Goal: Task Accomplishment & Management: Manage account settings

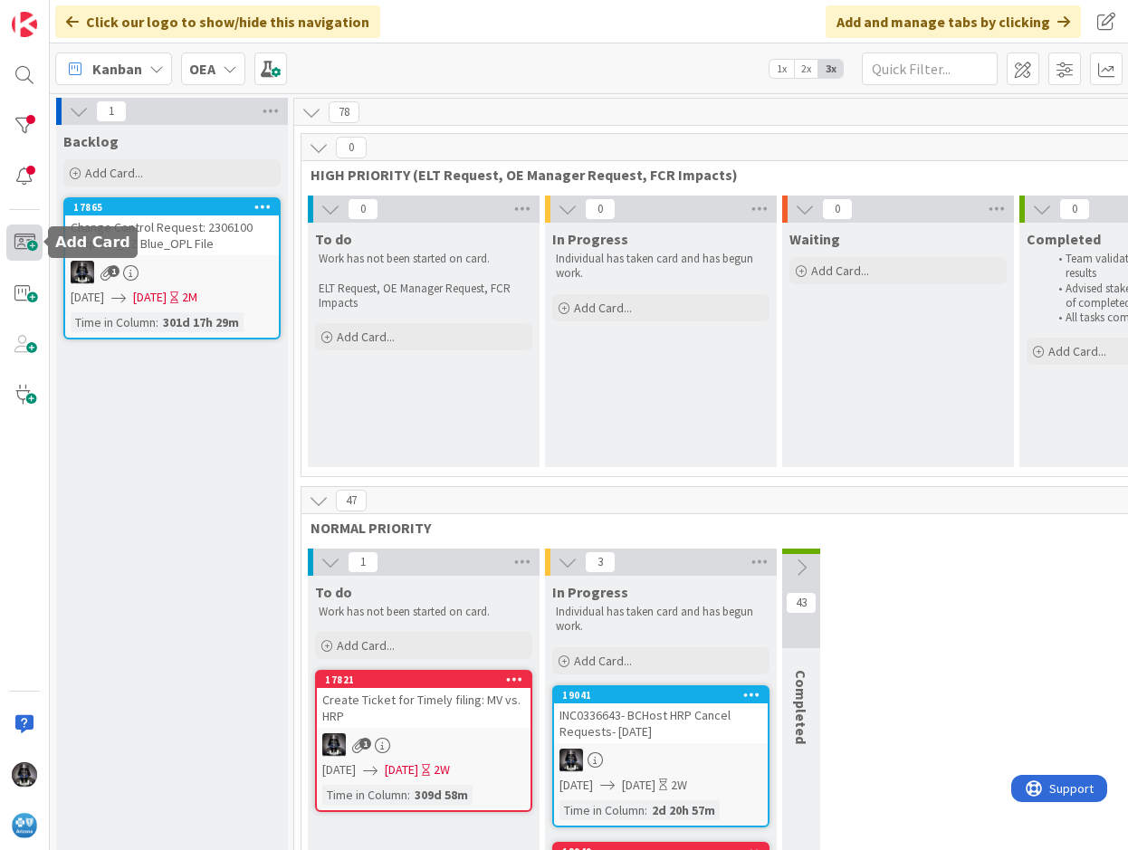
click at [24, 239] on span at bounding box center [24, 242] width 36 height 36
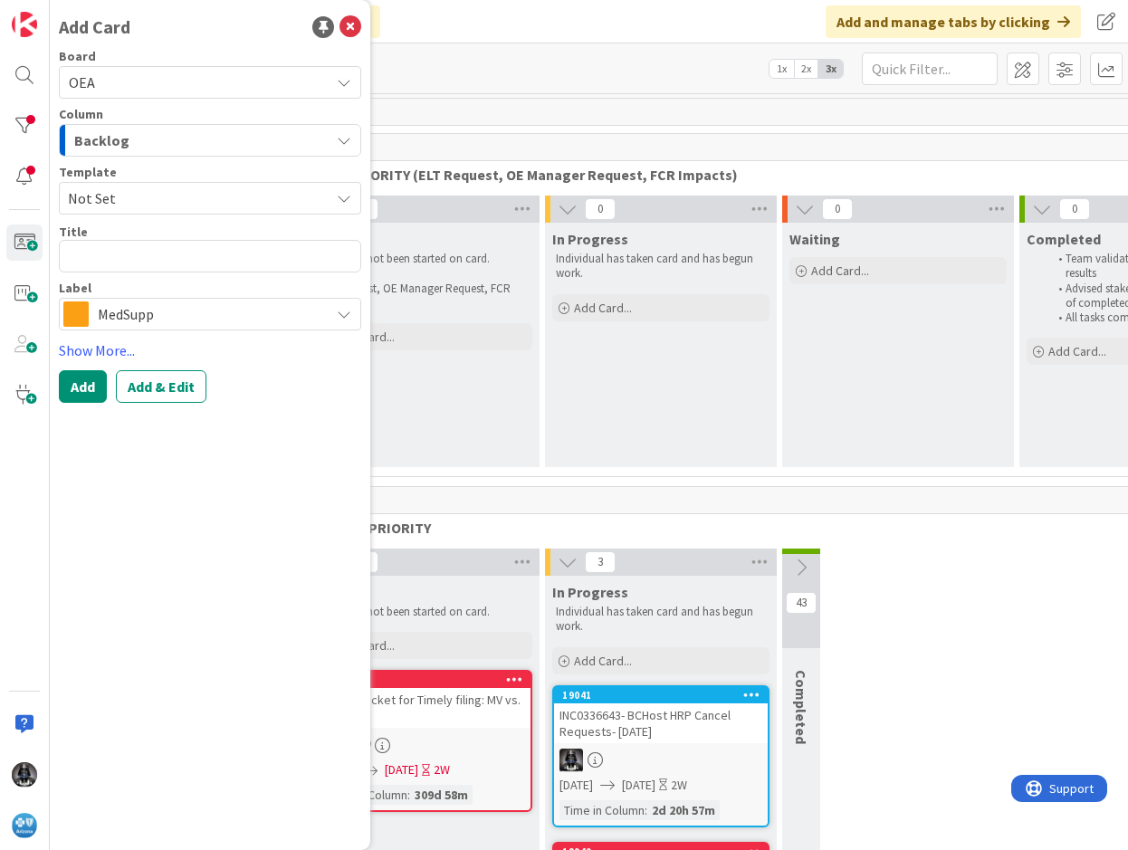
click at [340, 135] on icon "button" at bounding box center [344, 140] width 14 height 14
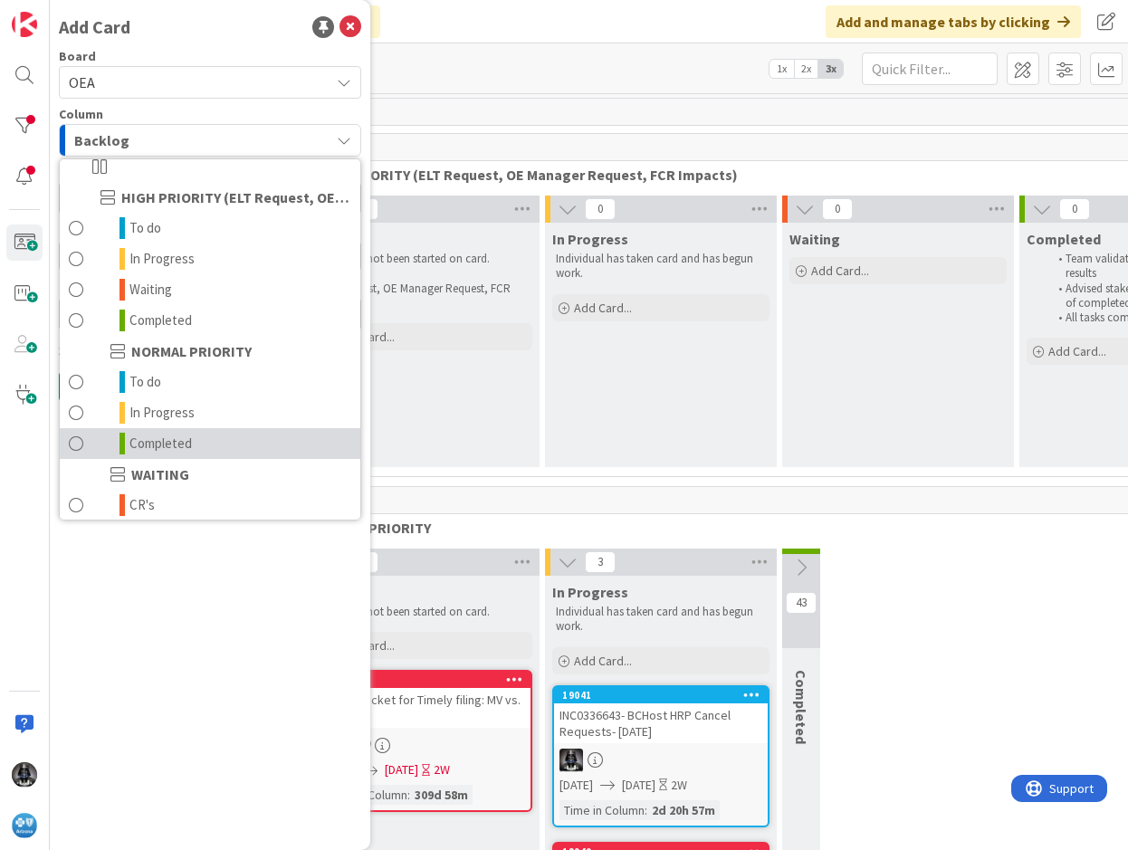
scroll to position [177, 0]
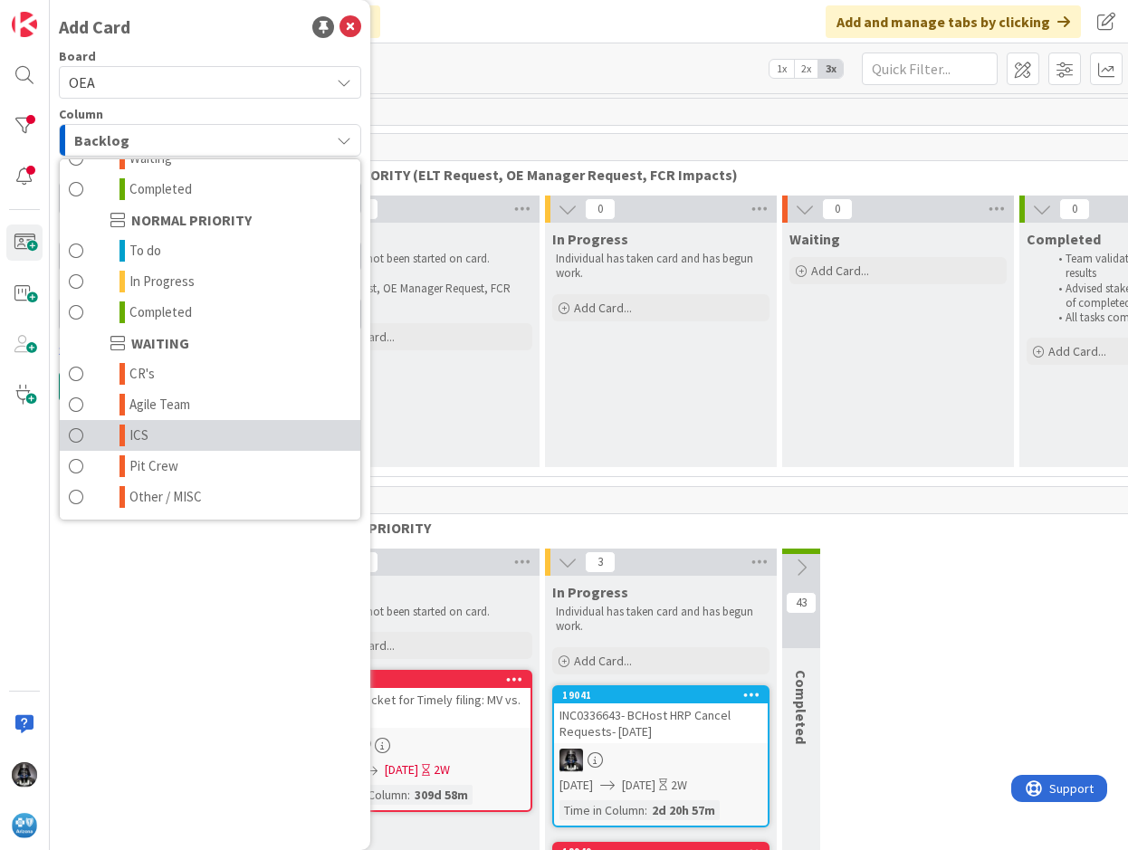
click at [154, 429] on link "ICS" at bounding box center [210, 435] width 300 height 31
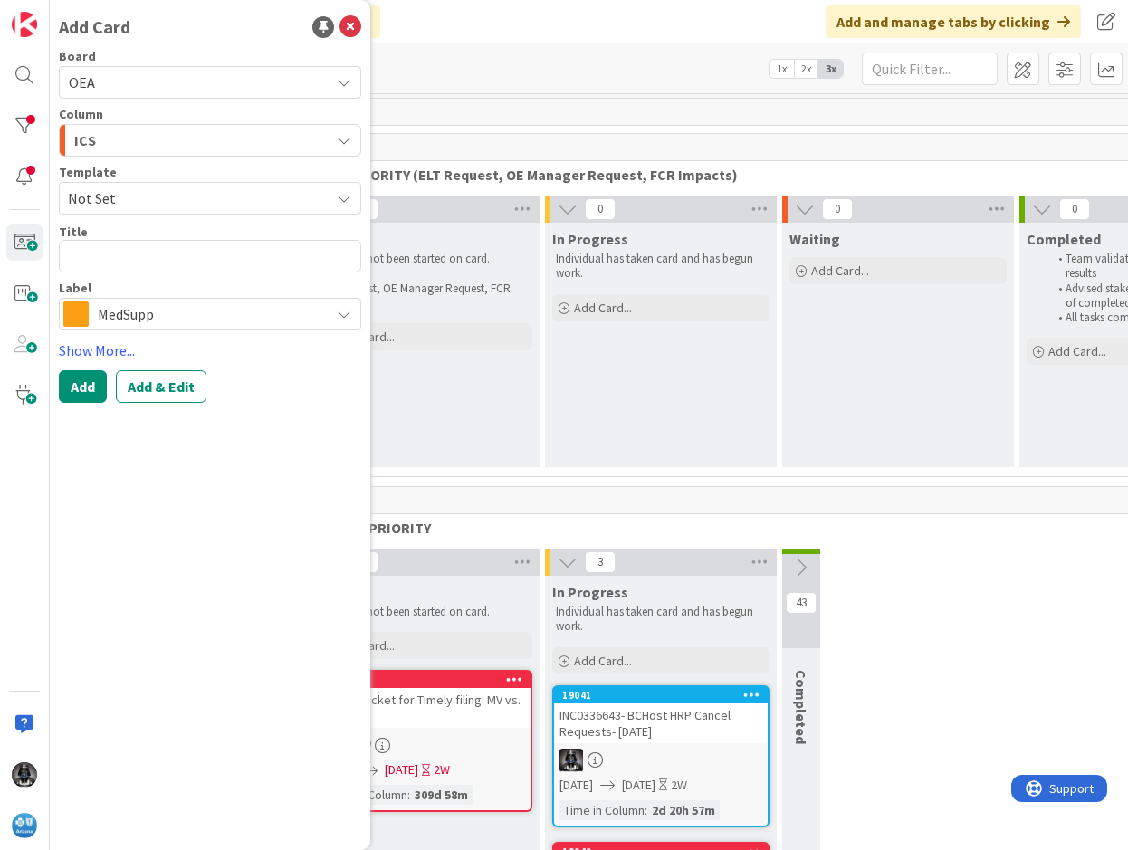
click at [342, 309] on icon at bounding box center [344, 314] width 14 height 14
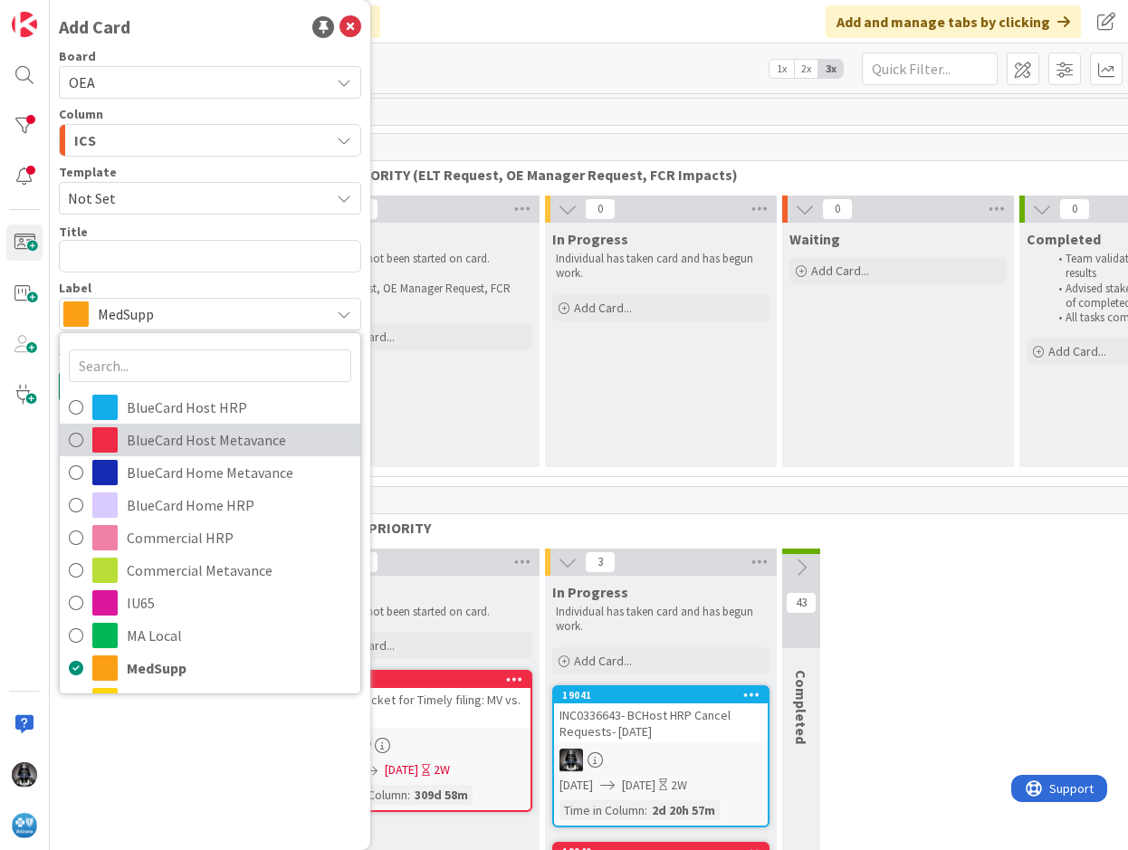
click at [167, 438] on span "BlueCard Host Metavance" at bounding box center [239, 439] width 224 height 27
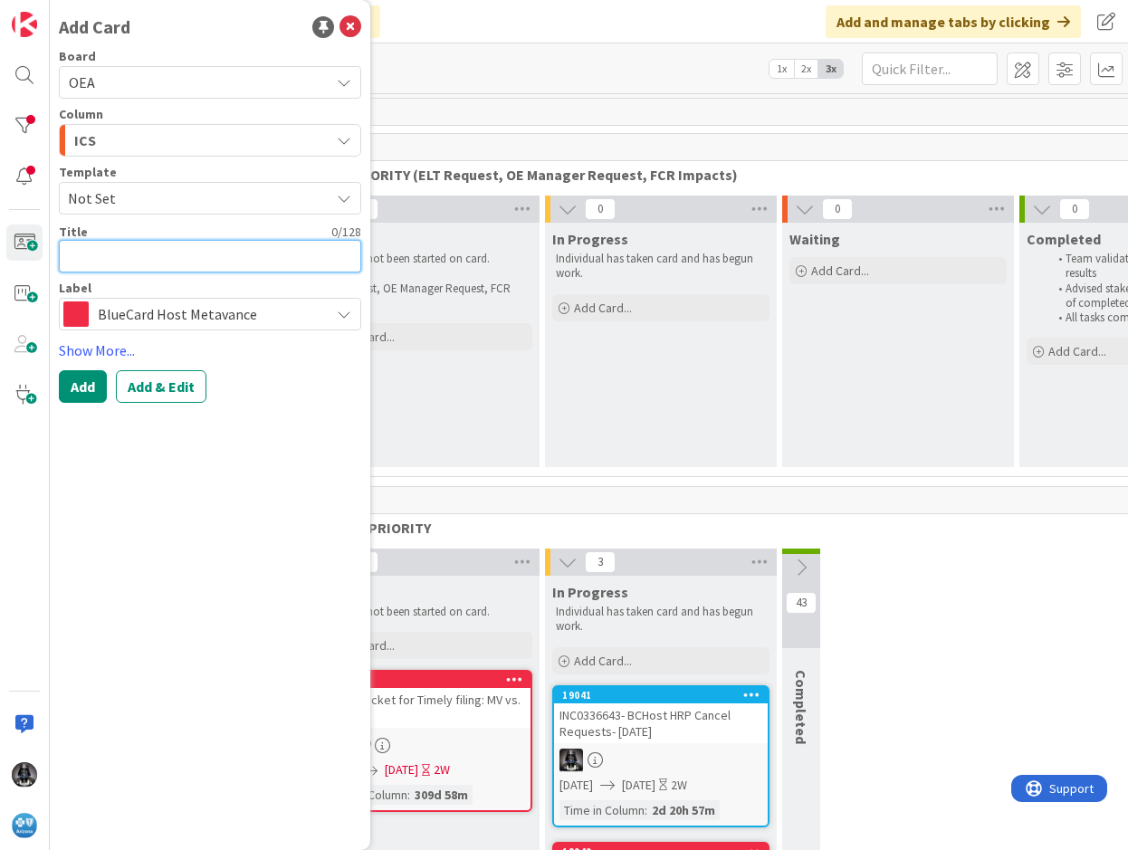
click at [68, 253] on textarea at bounding box center [210, 256] width 302 height 33
click at [71, 249] on textarea at bounding box center [210, 256] width 302 height 33
paste textarea "INC0339934"
type textarea "x"
type textarea "INC0339934"
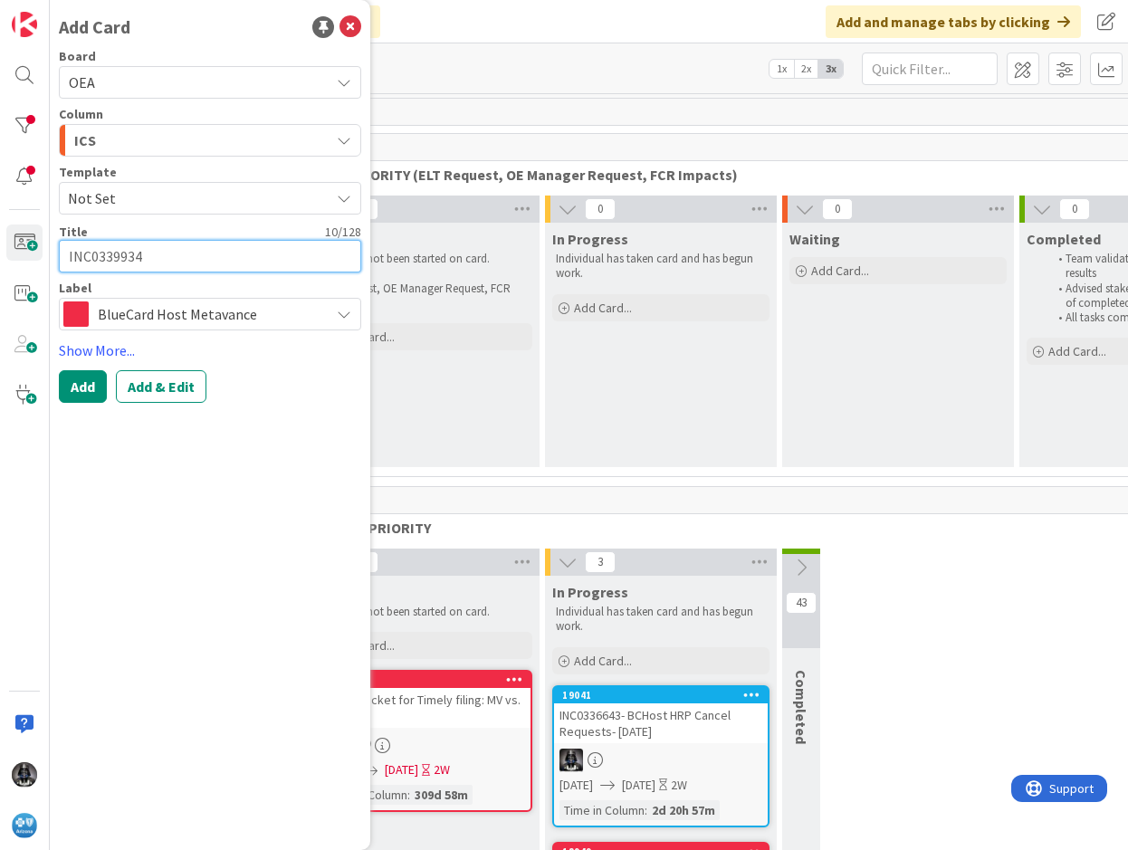
type textarea "x"
type textarea "INC0339934-"
paste textarea "BCHost FlowManager WI 4646417- Large volume pages receiving error when trying t…"
type textarea "x"
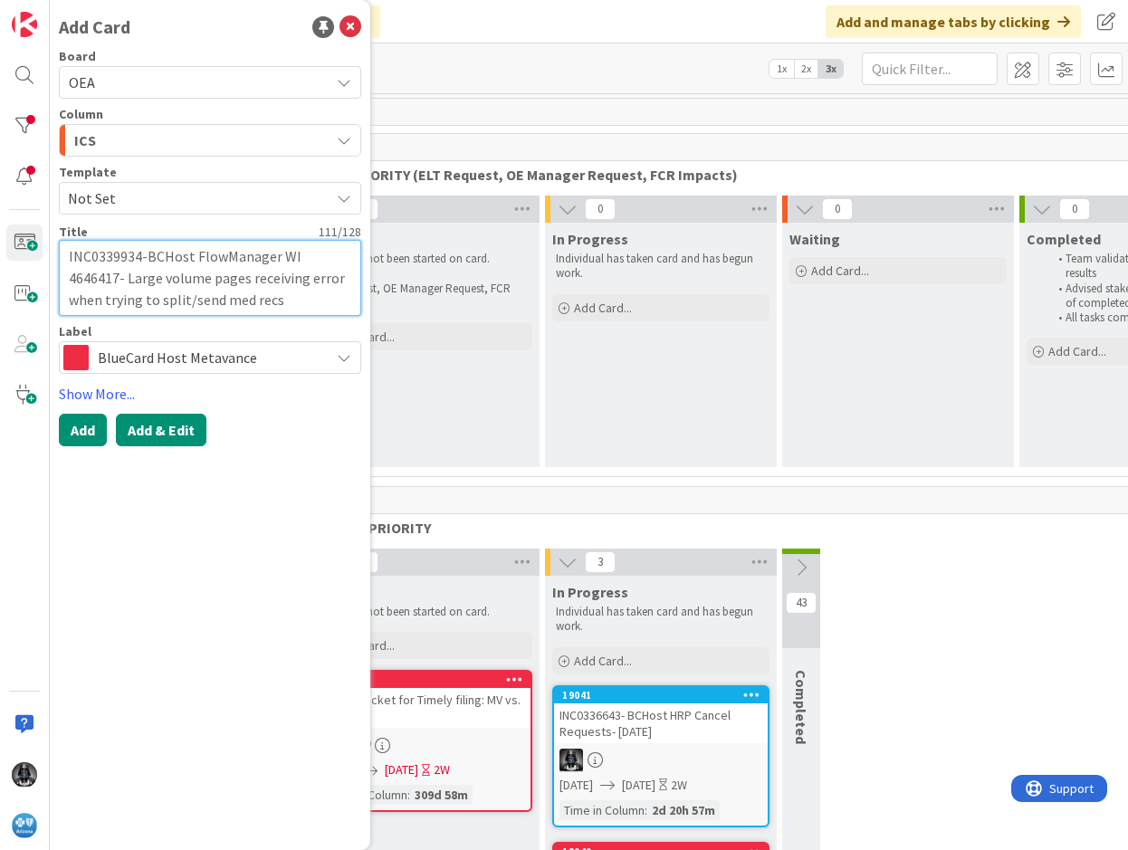
type textarea "INC0339934-BCHost FlowManager WI 4646417- Large volume pages receiving error wh…"
click at [167, 433] on button "Add & Edit" at bounding box center [161, 430] width 90 height 33
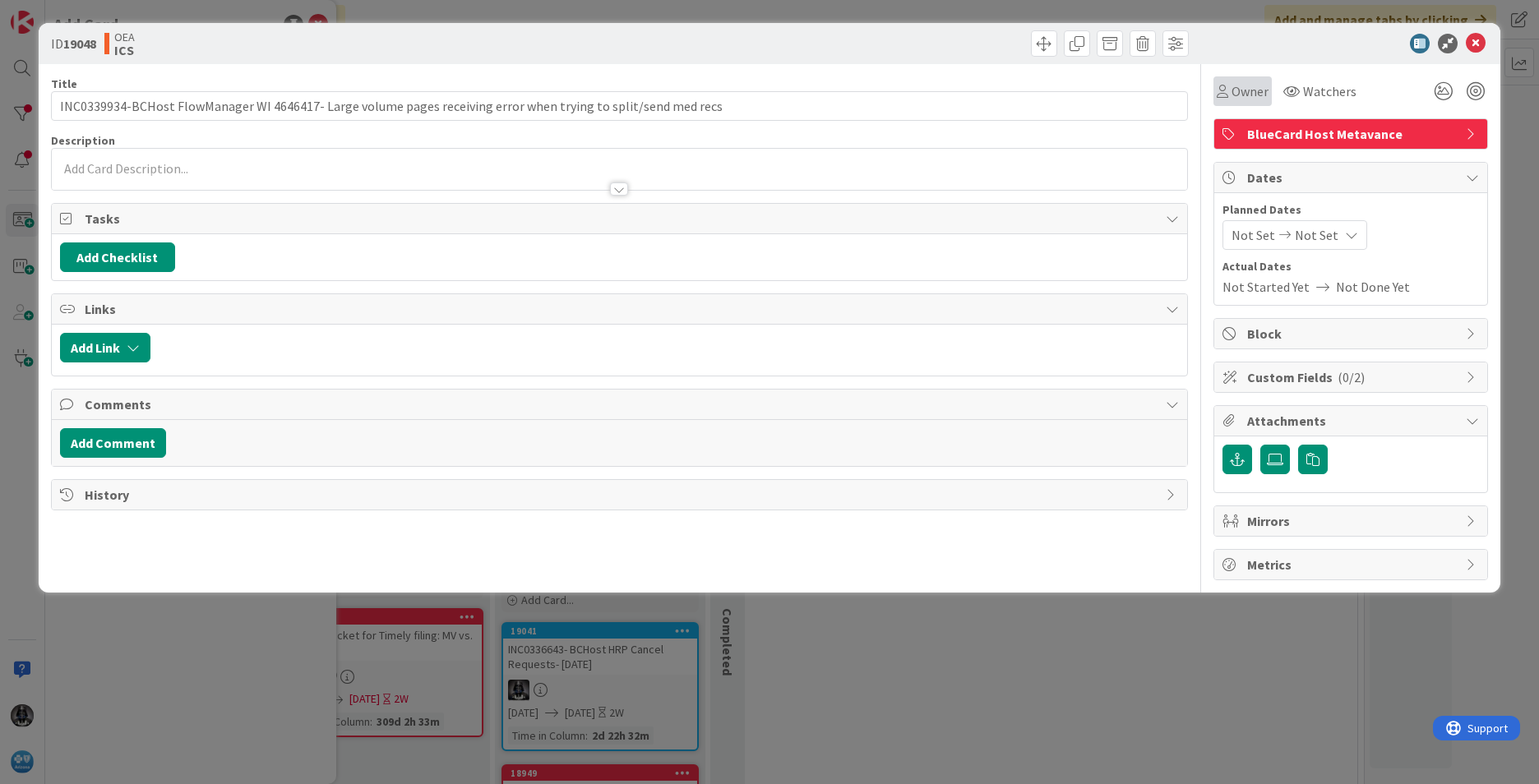
click at [1252, 95] on span "Owner" at bounding box center [1250, 92] width 37 height 20
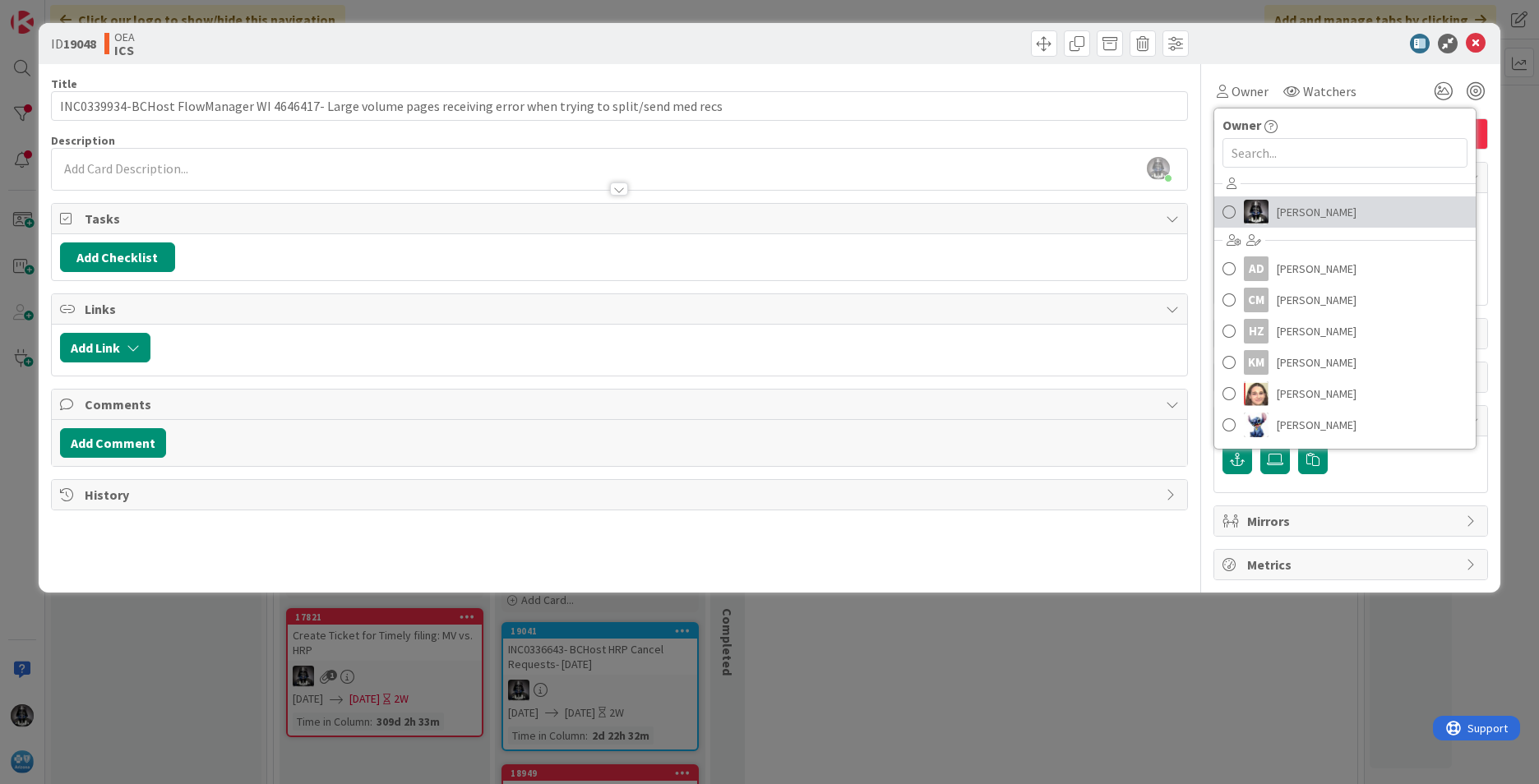
click at [1307, 211] on span "[PERSON_NAME]" at bounding box center [1316, 212] width 80 height 25
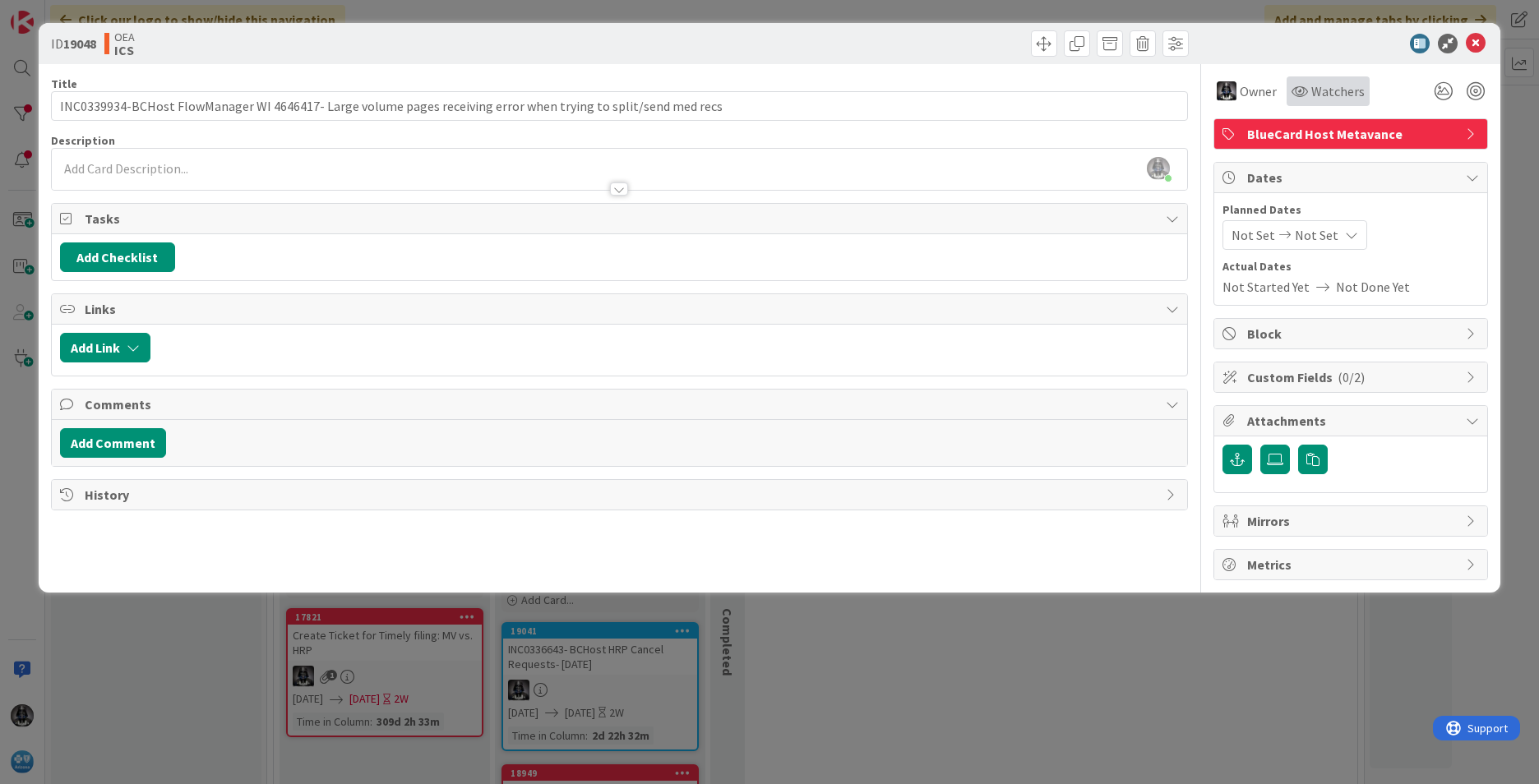
click at [1322, 91] on span "Watchers" at bounding box center [1337, 92] width 54 height 20
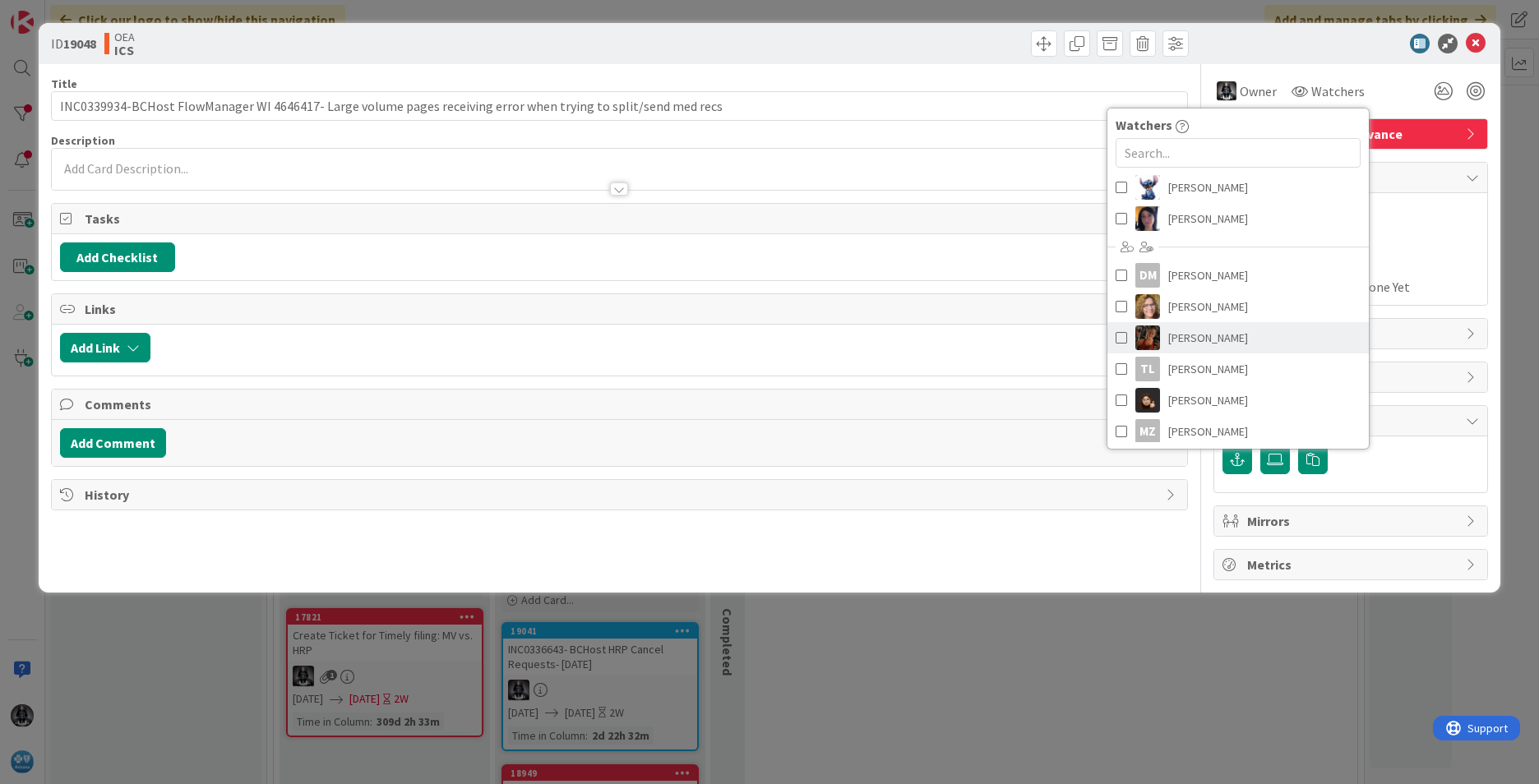
scroll to position [186, 0]
click at [1196, 211] on span "[PERSON_NAME]" at bounding box center [1208, 213] width 80 height 25
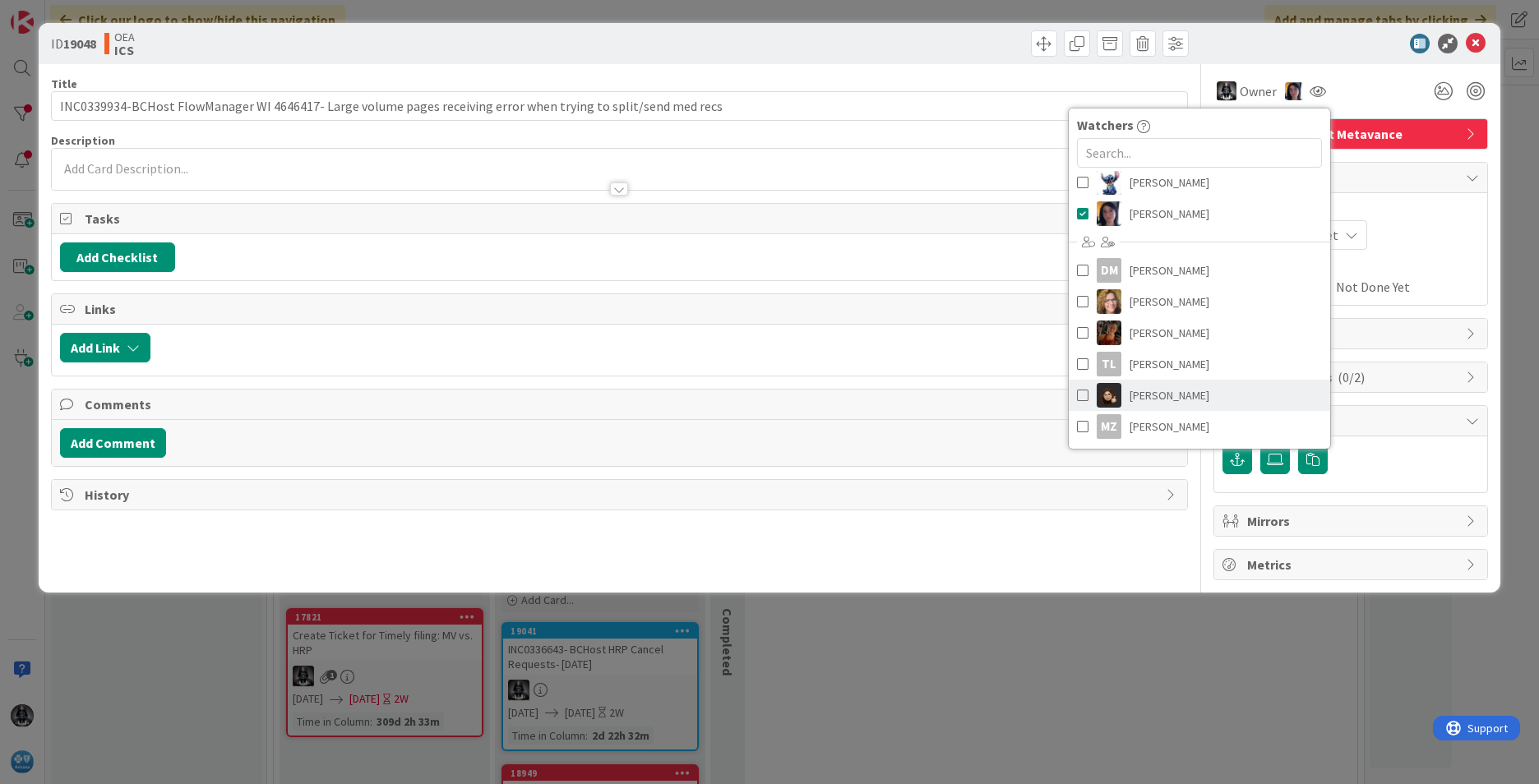
click at [1173, 396] on span "[PERSON_NAME]" at bounding box center [1169, 395] width 80 height 25
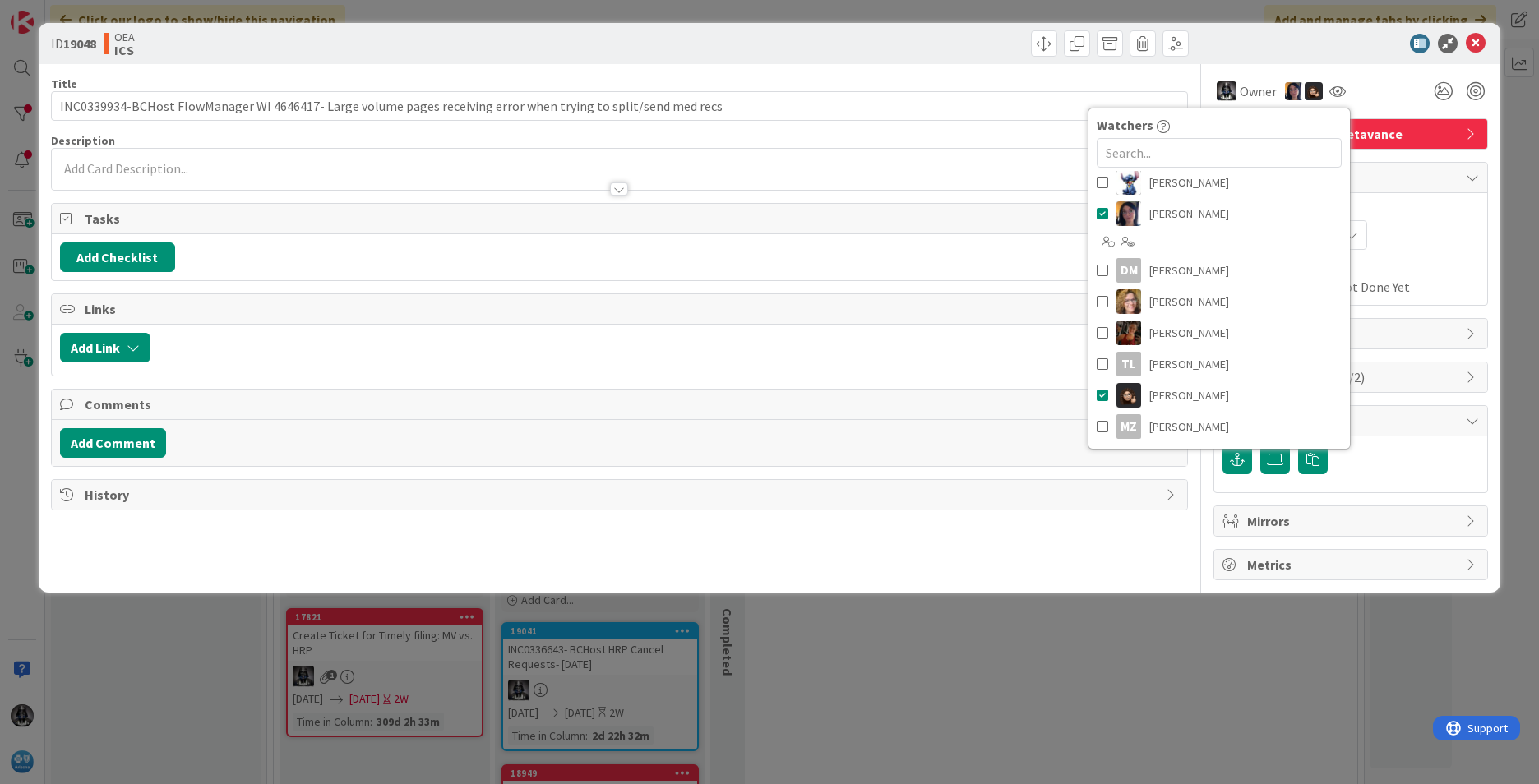
click at [1415, 229] on div "Not Set Not Set" at bounding box center [1351, 235] width 256 height 30
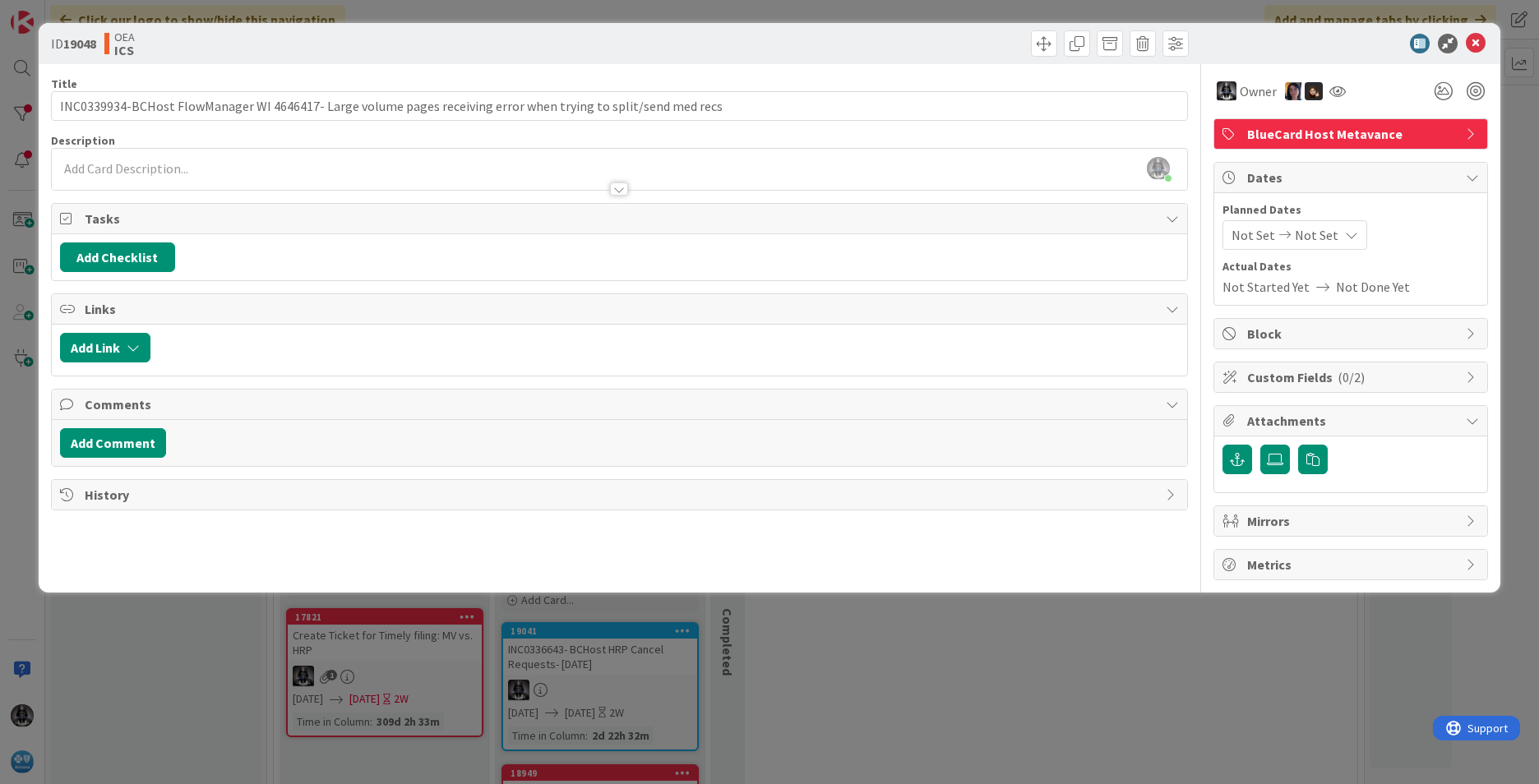
click at [1257, 230] on span "Not Set" at bounding box center [1254, 235] width 44 height 20
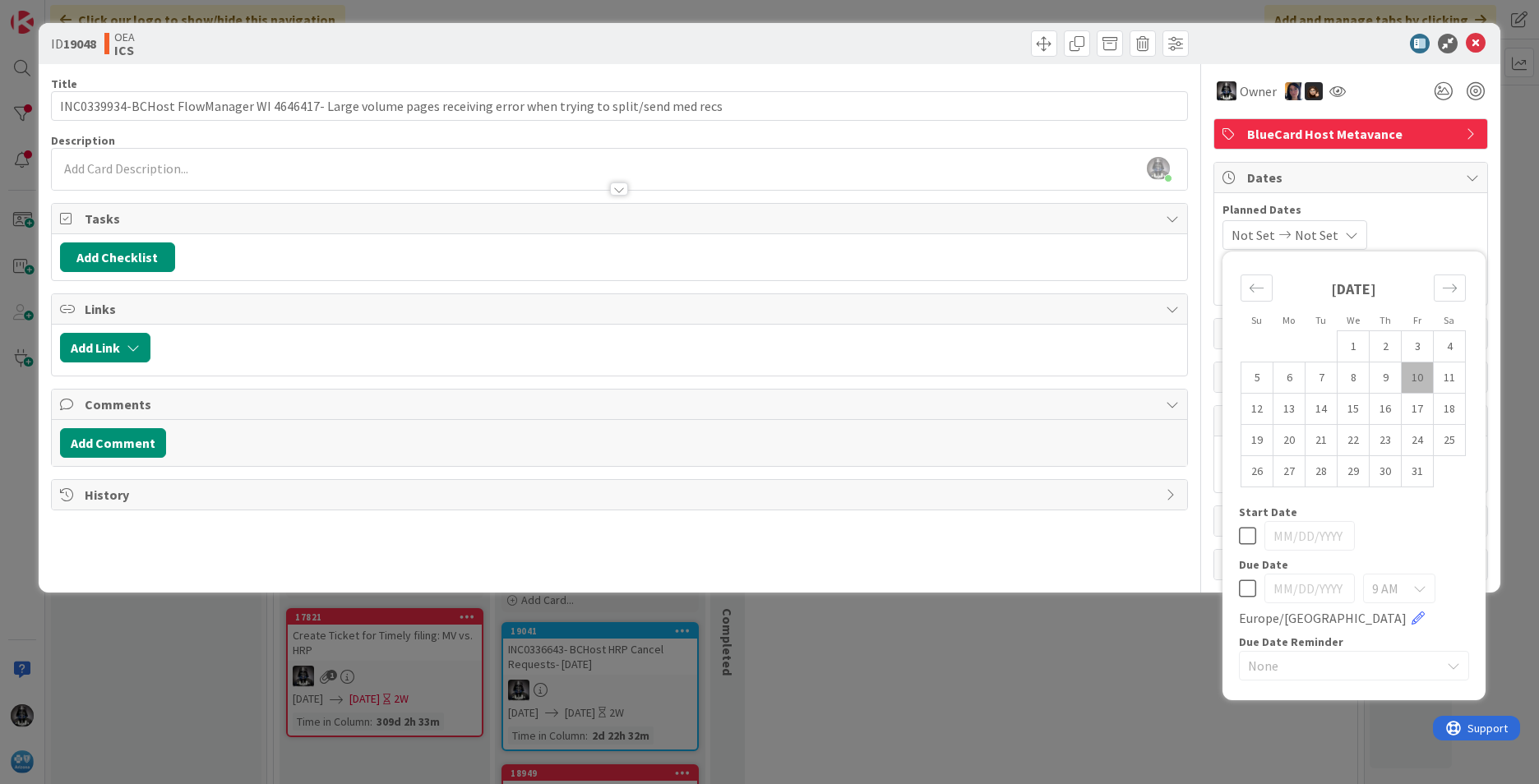
click at [1415, 372] on td "10" at bounding box center [1417, 378] width 32 height 31
type input "[DATE]"
click at [1414, 407] on td "17" at bounding box center [1417, 409] width 32 height 31
type input "[DATE]"
click at [76, 164] on div "[PERSON_NAME] just joined" at bounding box center [620, 169] width 1136 height 41
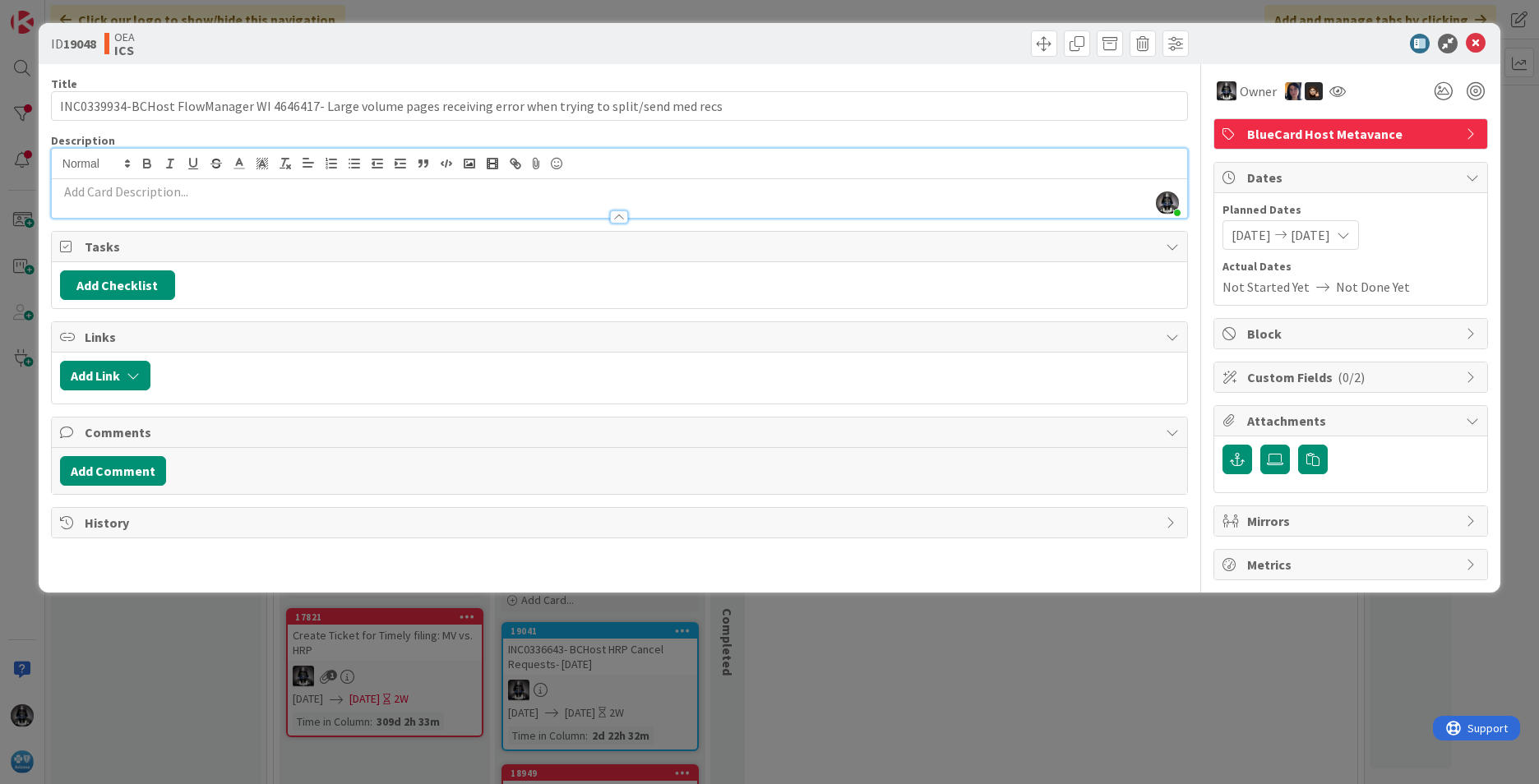
click at [72, 192] on p at bounding box center [620, 192] width 1119 height 19
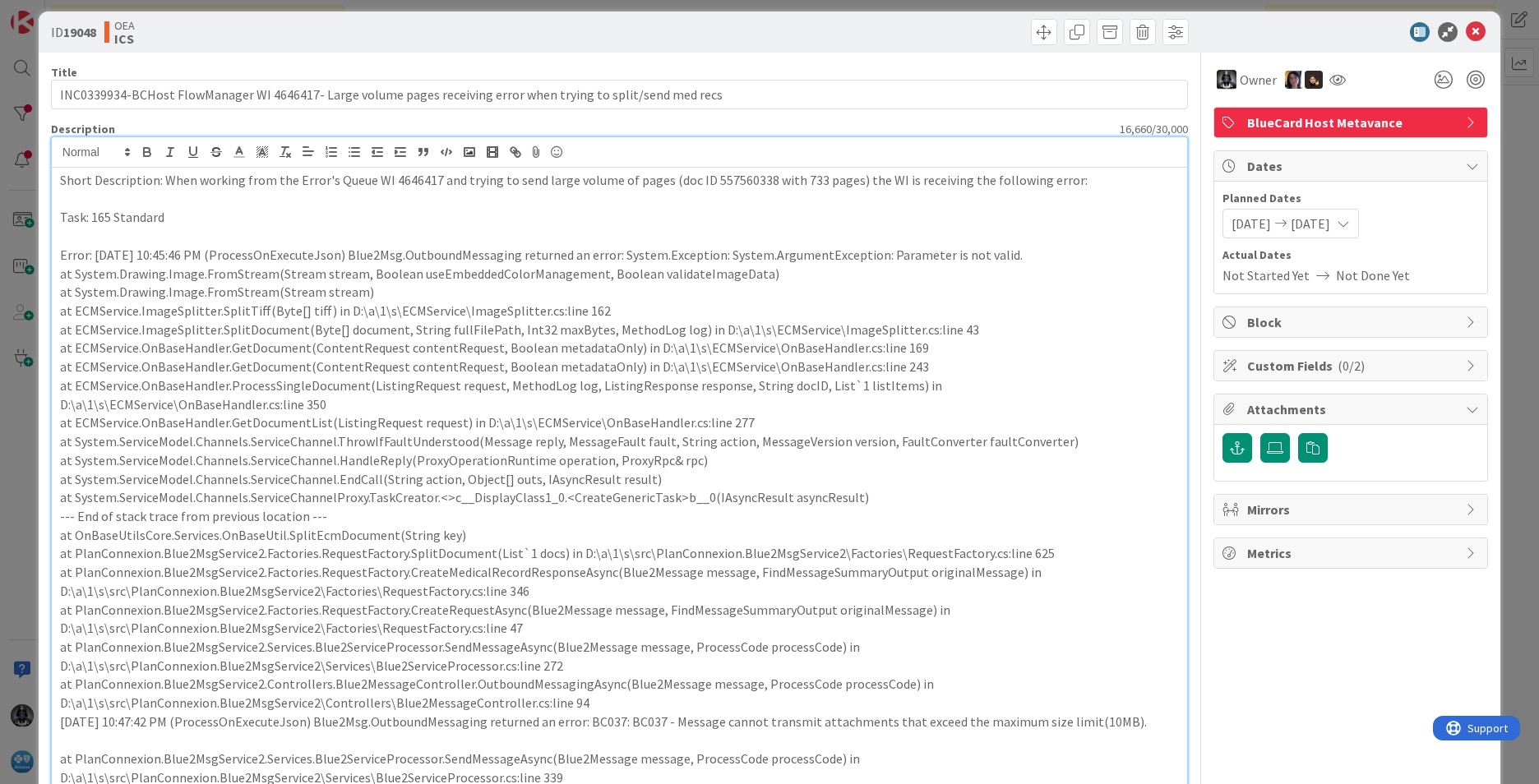
scroll to position [0, 0]
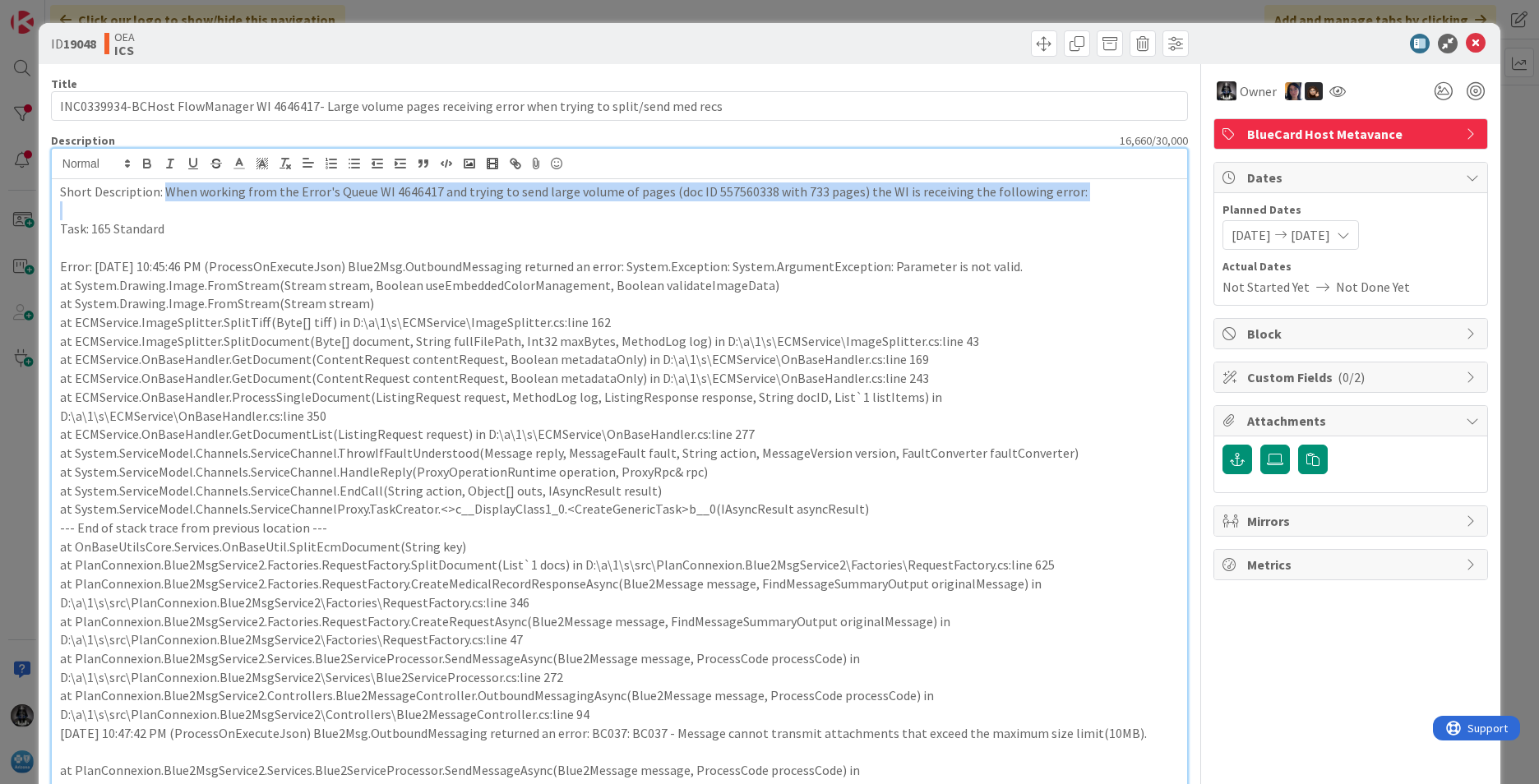
drag, startPoint x: 161, startPoint y: 197, endPoint x: 43, endPoint y: 202, distance: 118.1
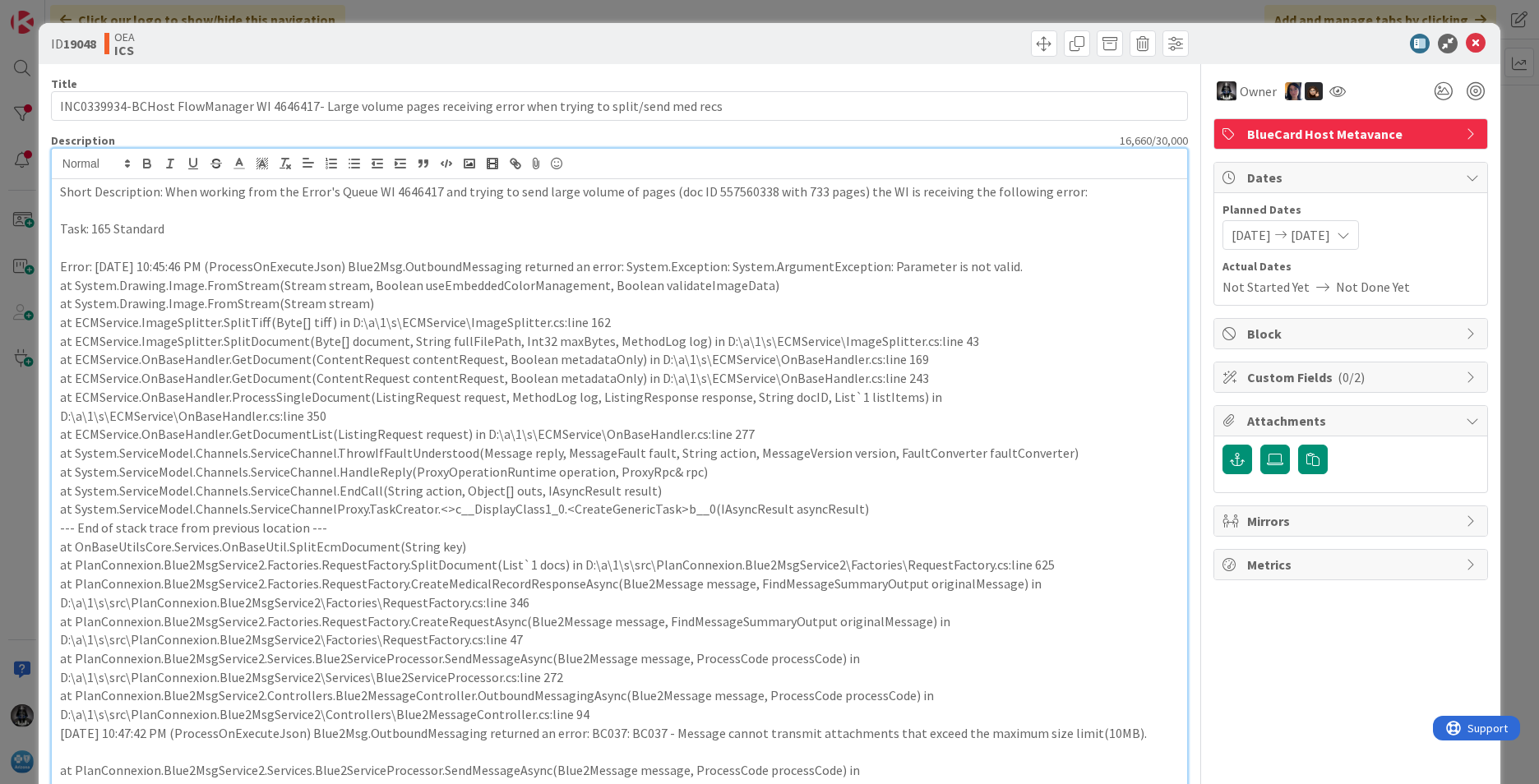
click at [74, 190] on p "Short Description: When working from the Error's Queue WI 4646417 and trying to…" at bounding box center [620, 192] width 1119 height 19
drag, startPoint x: 147, startPoint y: 190, endPoint x: 50, endPoint y: 192, distance: 97.0
click at [149, 159] on icon "button" at bounding box center [147, 164] width 15 height 15
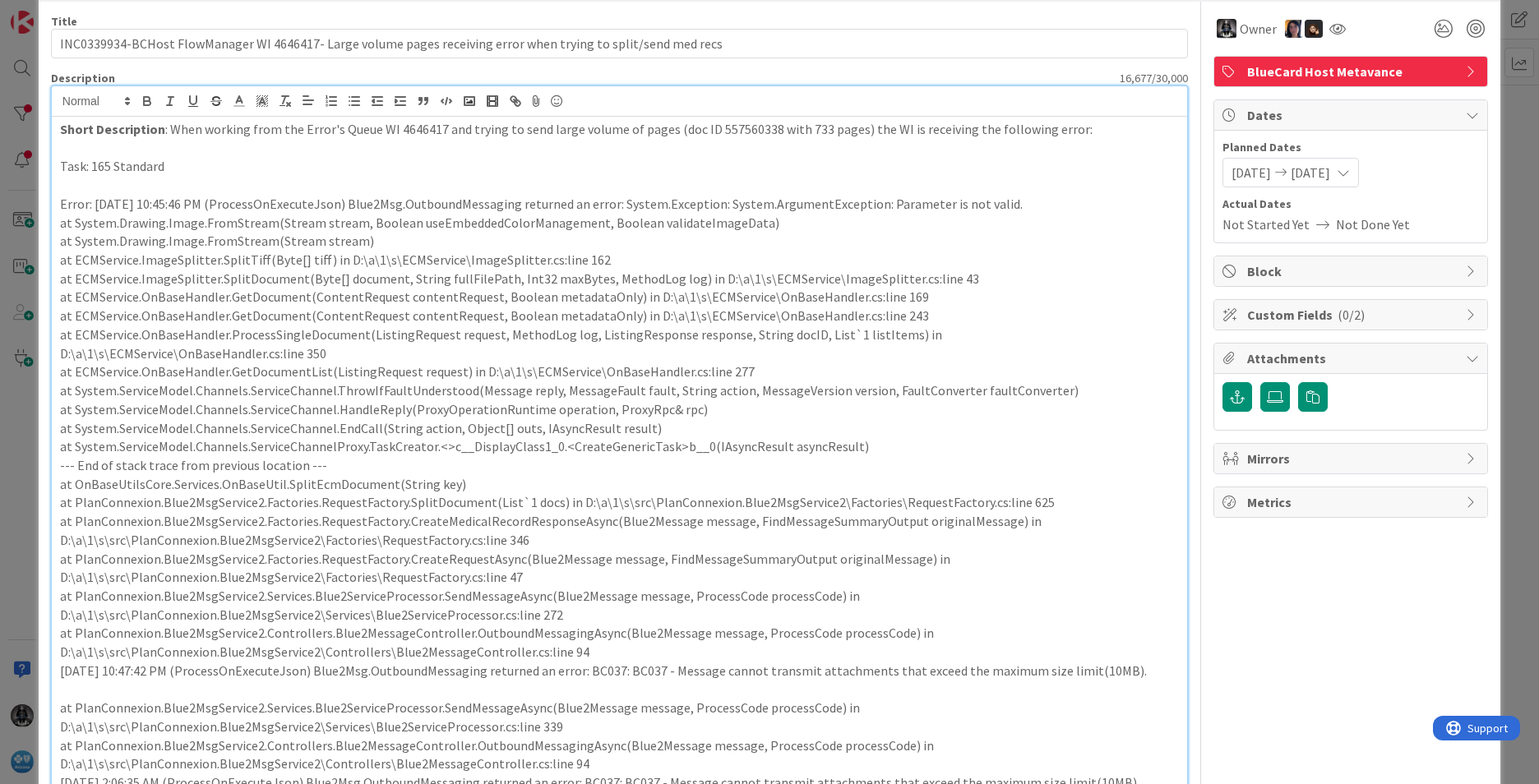
scroll to position [62, 0]
drag, startPoint x: 88, startPoint y: 205, endPoint x: 48, endPoint y: 210, distance: 40.3
click at [145, 100] on icon "button" at bounding box center [147, 102] width 15 height 15
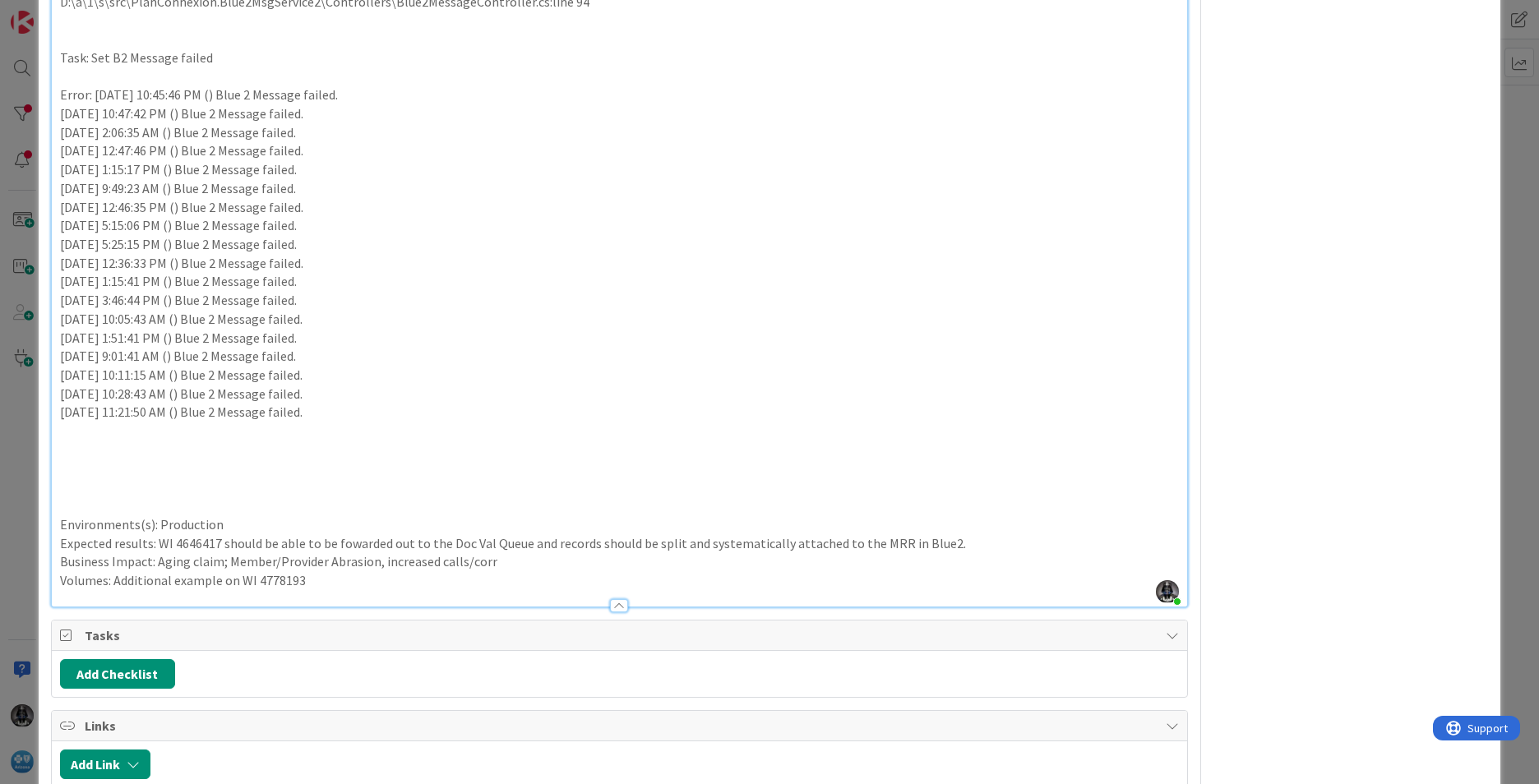
scroll to position [3042, 0]
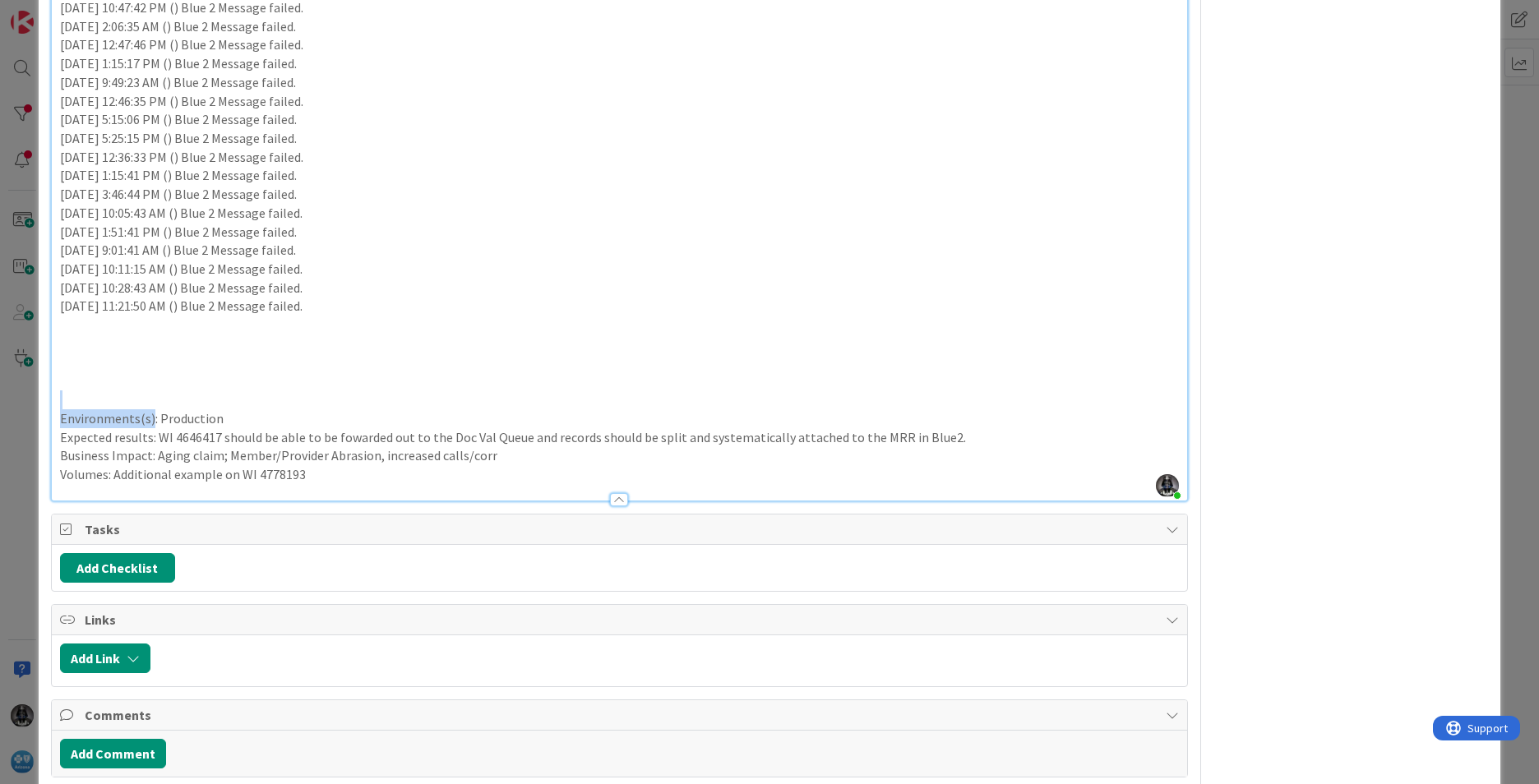
drag, startPoint x: 151, startPoint y: 415, endPoint x: 47, endPoint y: 403, distance: 104.7
drag, startPoint x: 152, startPoint y: 437, endPoint x: 54, endPoint y: 432, distance: 98.1
drag, startPoint x: 150, startPoint y: 455, endPoint x: 43, endPoint y: 448, distance: 107.2
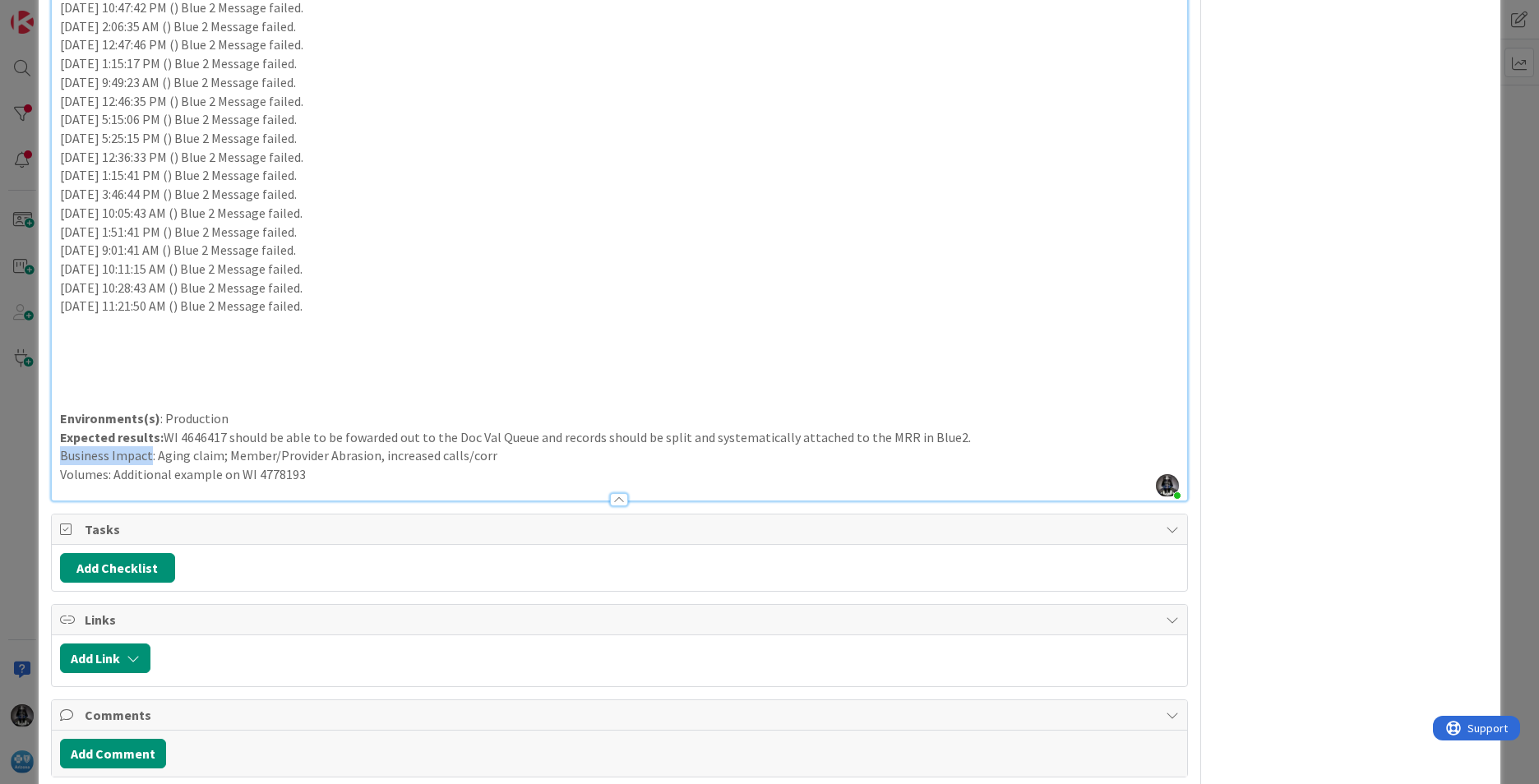
drag, startPoint x: 108, startPoint y: 477, endPoint x: 0, endPoint y: 458, distance: 109.7
click at [17, 468] on div "ID 19048 OEA ICS Title 111 / 128 INC0339934-BCHost FlowManager WI 4646417- Larg…" at bounding box center [770, 392] width 1539 height 784
click at [635, 272] on p "[DATE] 10:11:15 AM () Blue 2 Message failed." at bounding box center [620, 269] width 1119 height 19
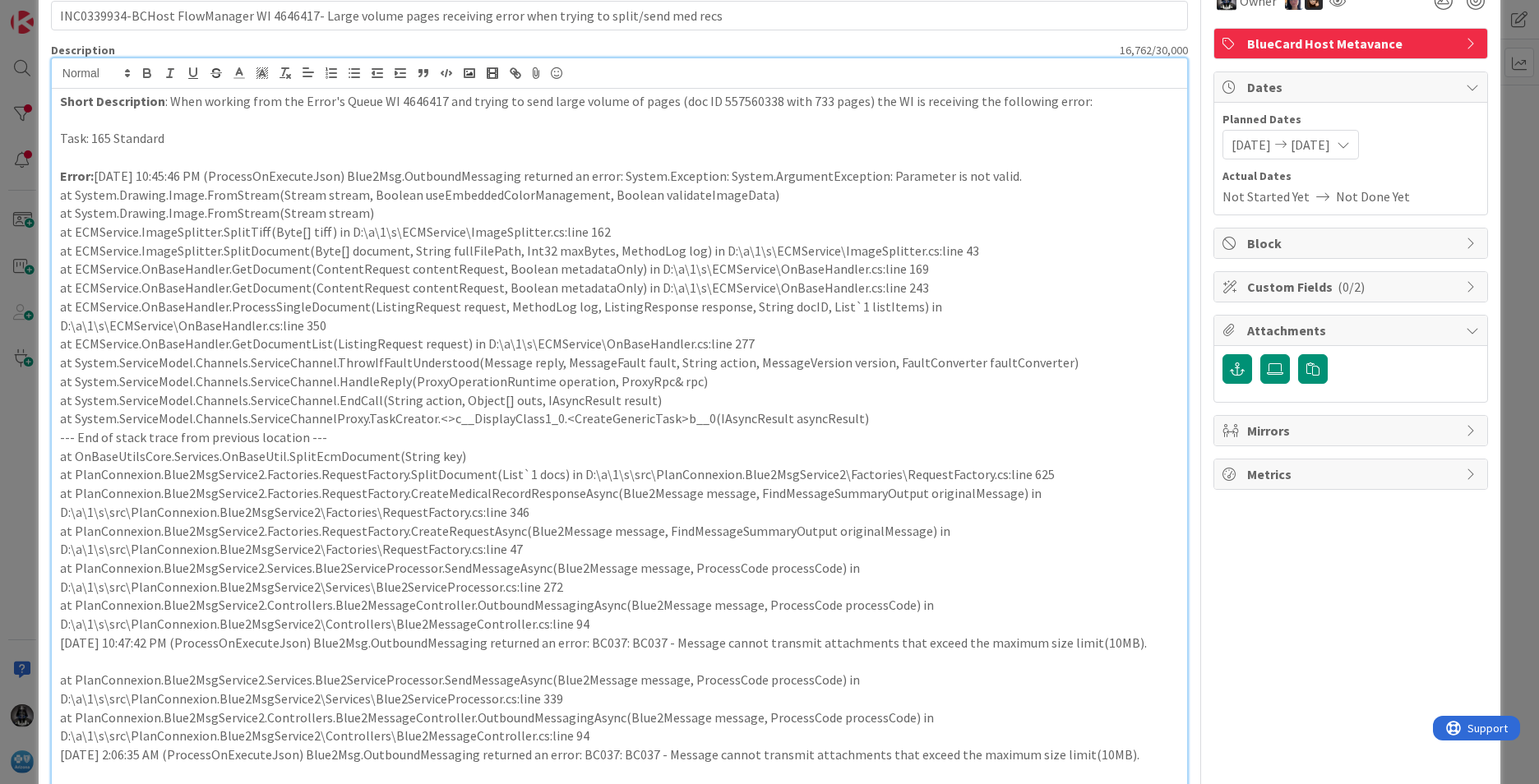
scroll to position [0, 0]
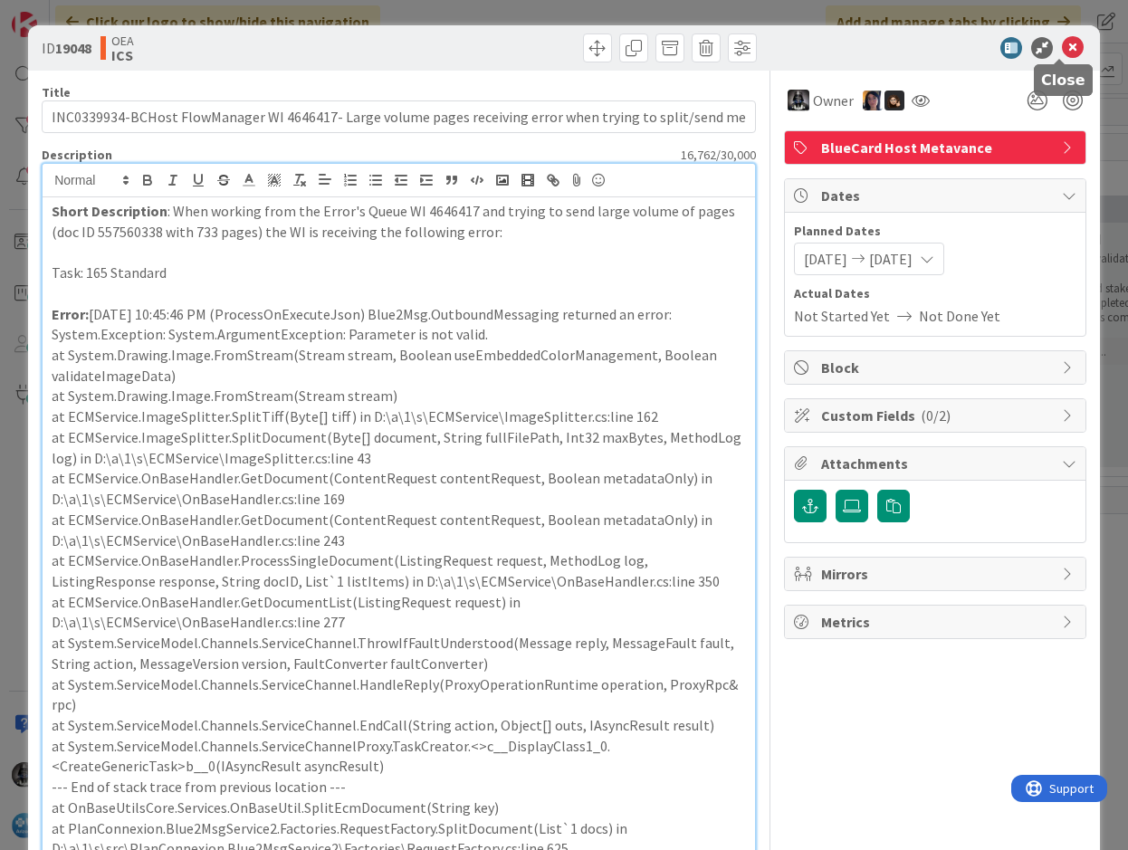
drag, startPoint x: 1060, startPoint y: 53, endPoint x: 1098, endPoint y: 4, distance: 62.6
click at [1061, 51] on icon at bounding box center [1072, 48] width 22 height 22
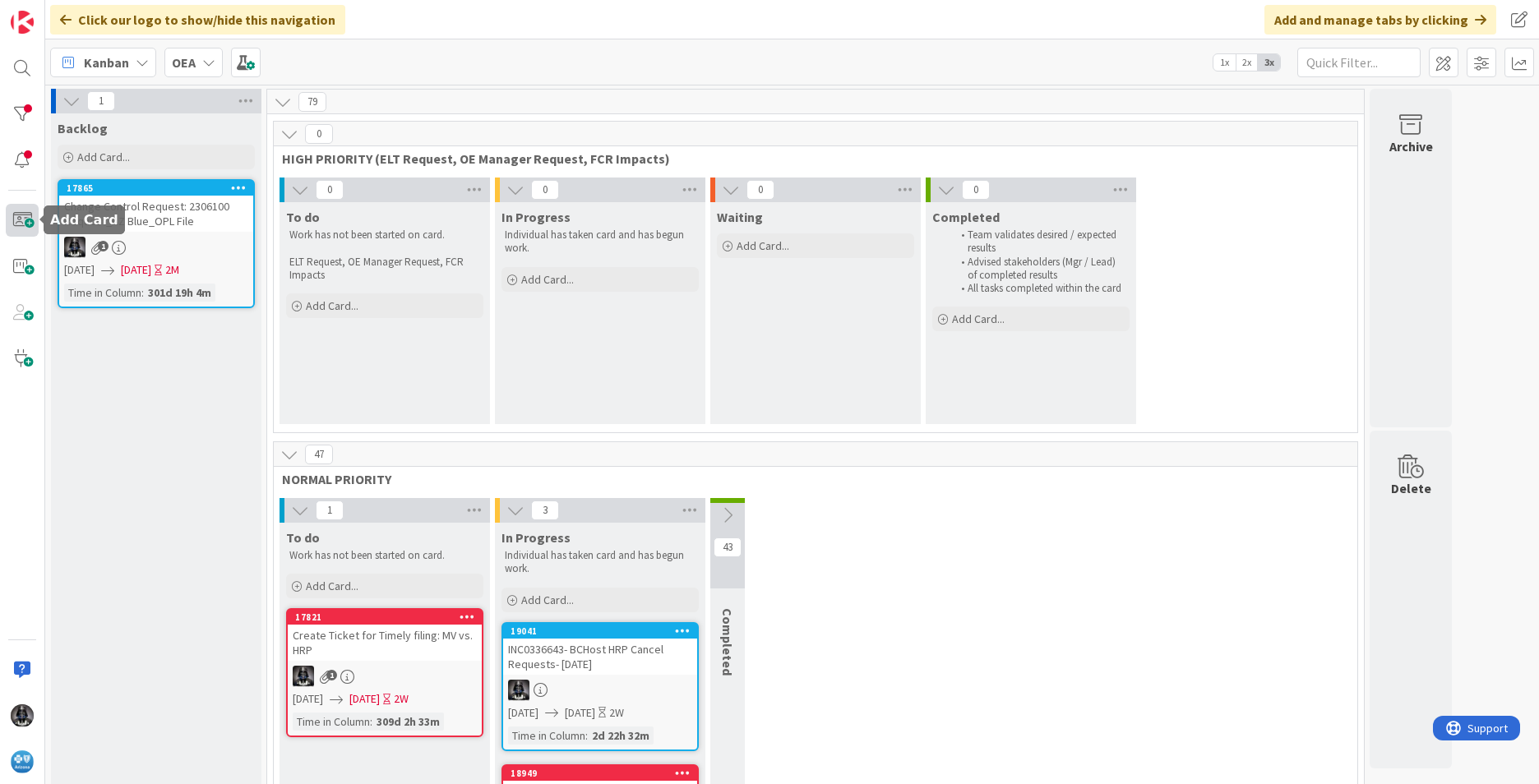
click at [25, 220] on span at bounding box center [22, 220] width 33 height 33
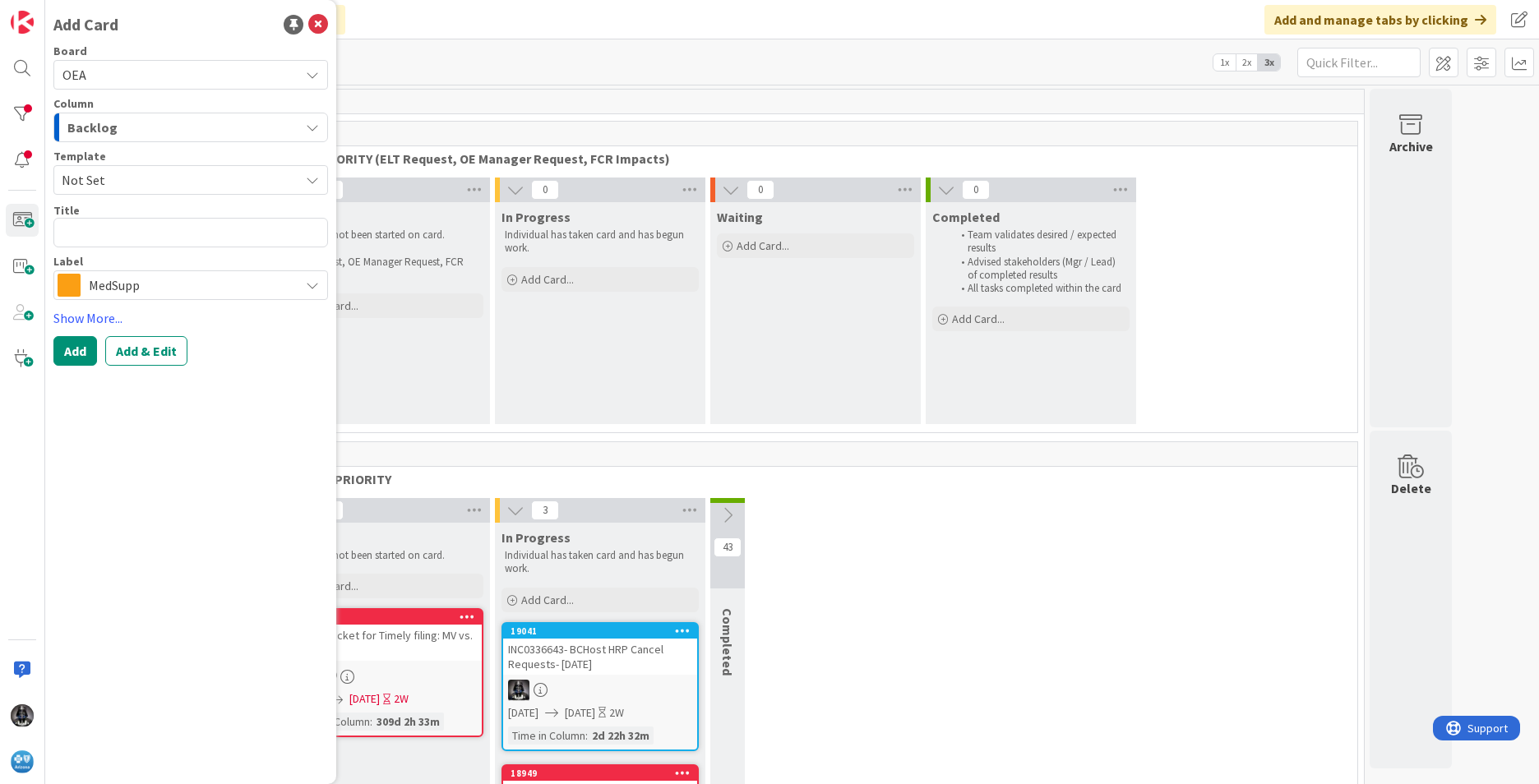
click at [312, 124] on icon "button" at bounding box center [313, 127] width 13 height 13
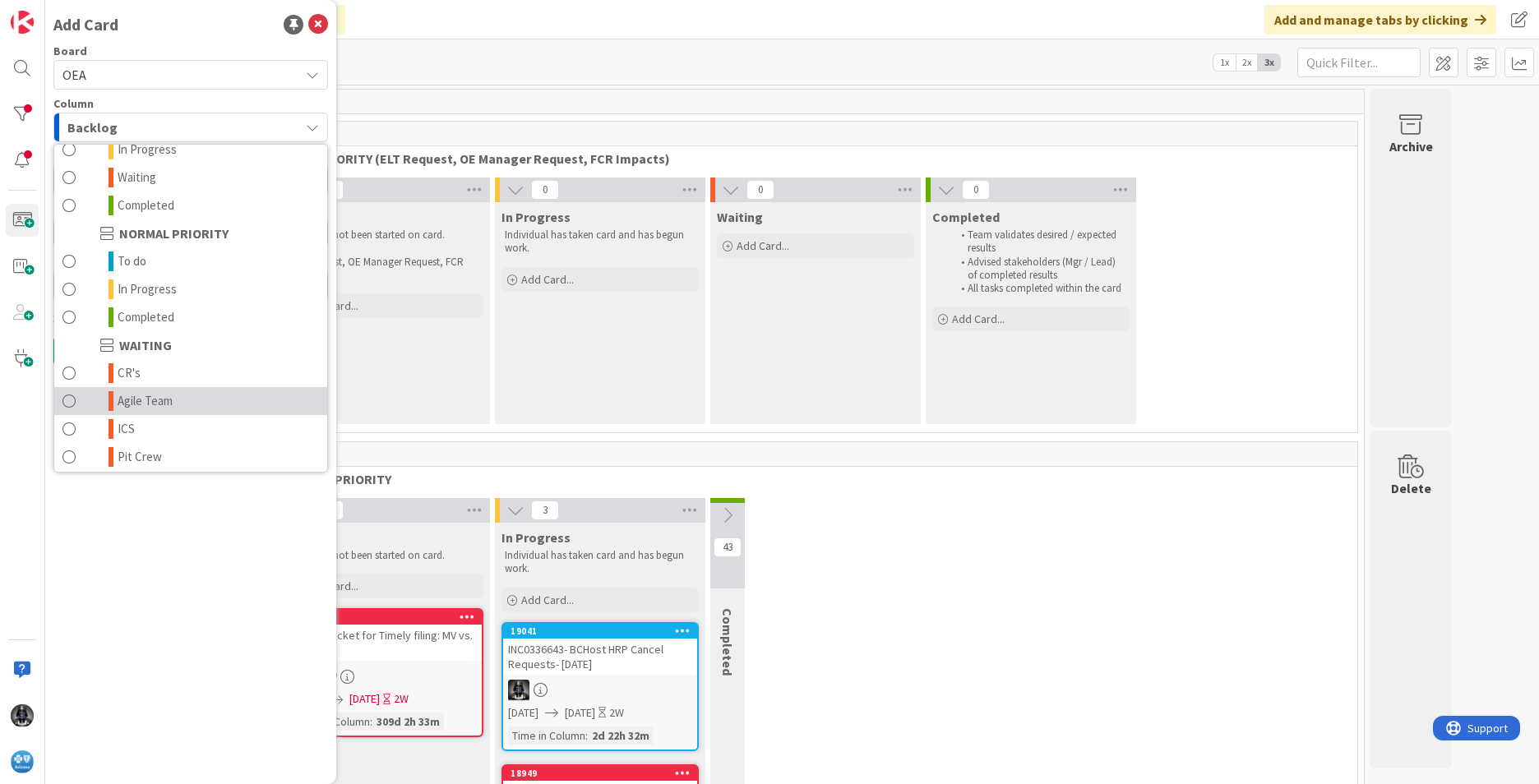
scroll to position [161, 0]
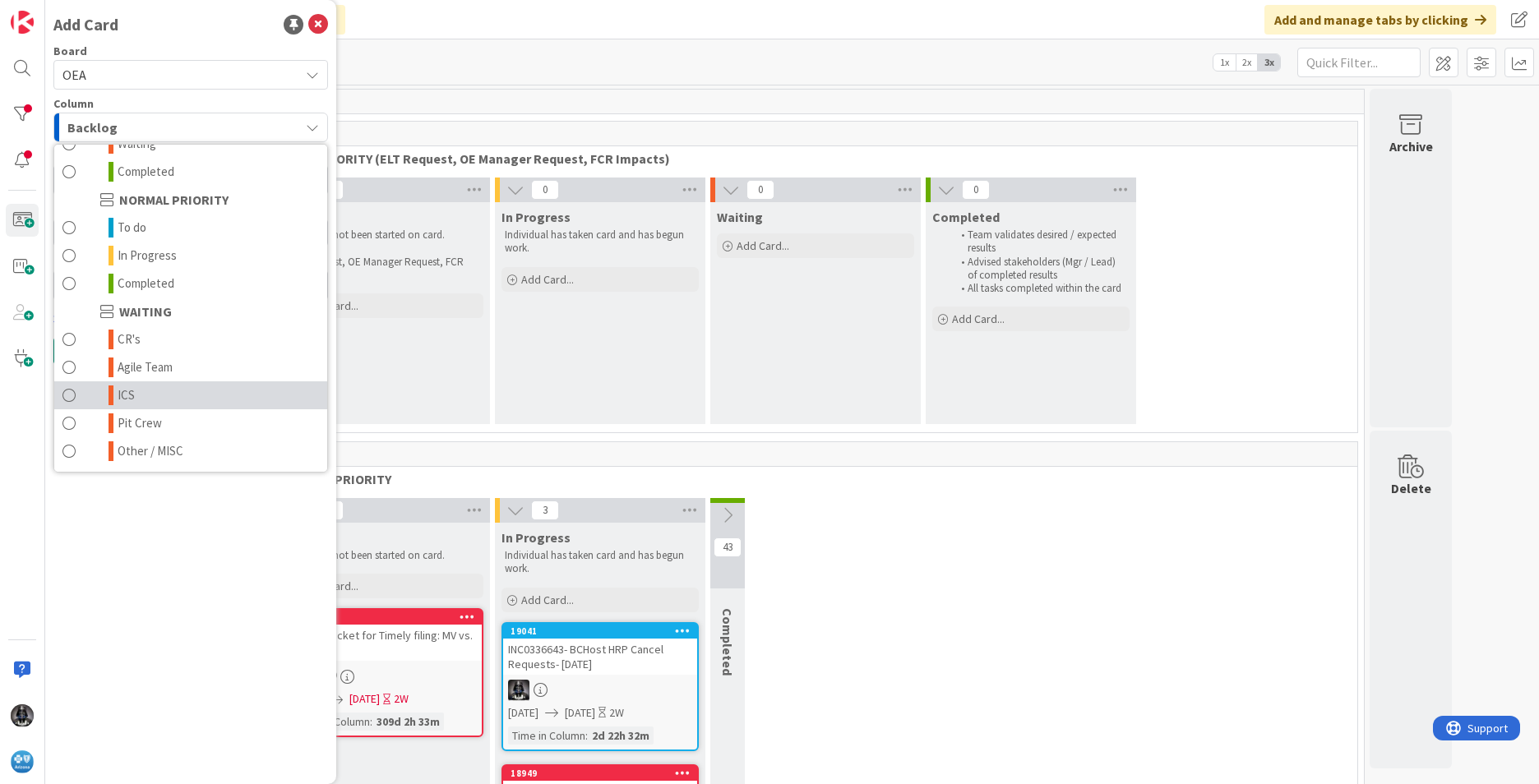
click at [142, 397] on link "ICS" at bounding box center [191, 395] width 273 height 28
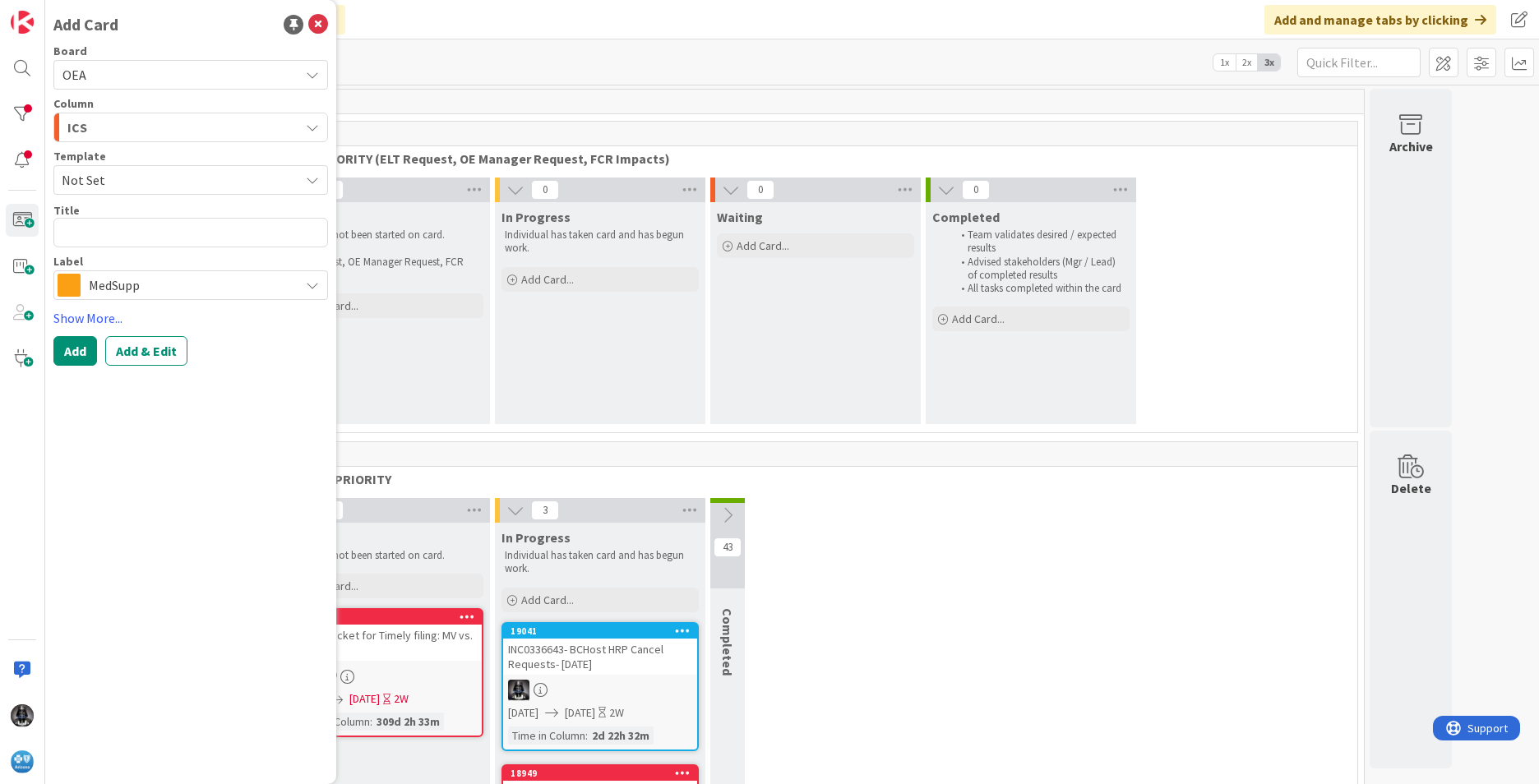
click at [309, 283] on icon at bounding box center [313, 285] width 13 height 13
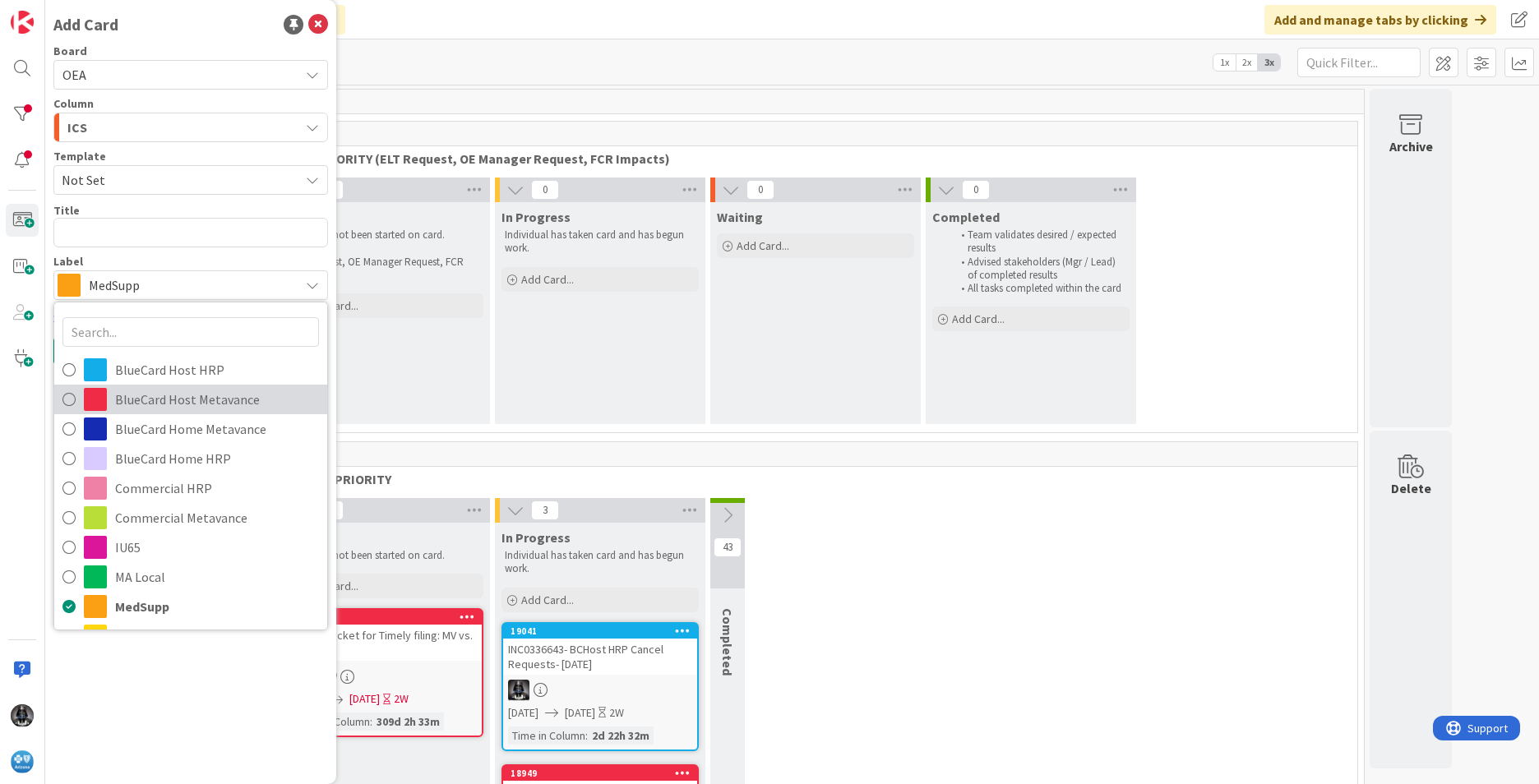
click at [169, 402] on span "BlueCard Host Metavance" at bounding box center [217, 399] width 204 height 25
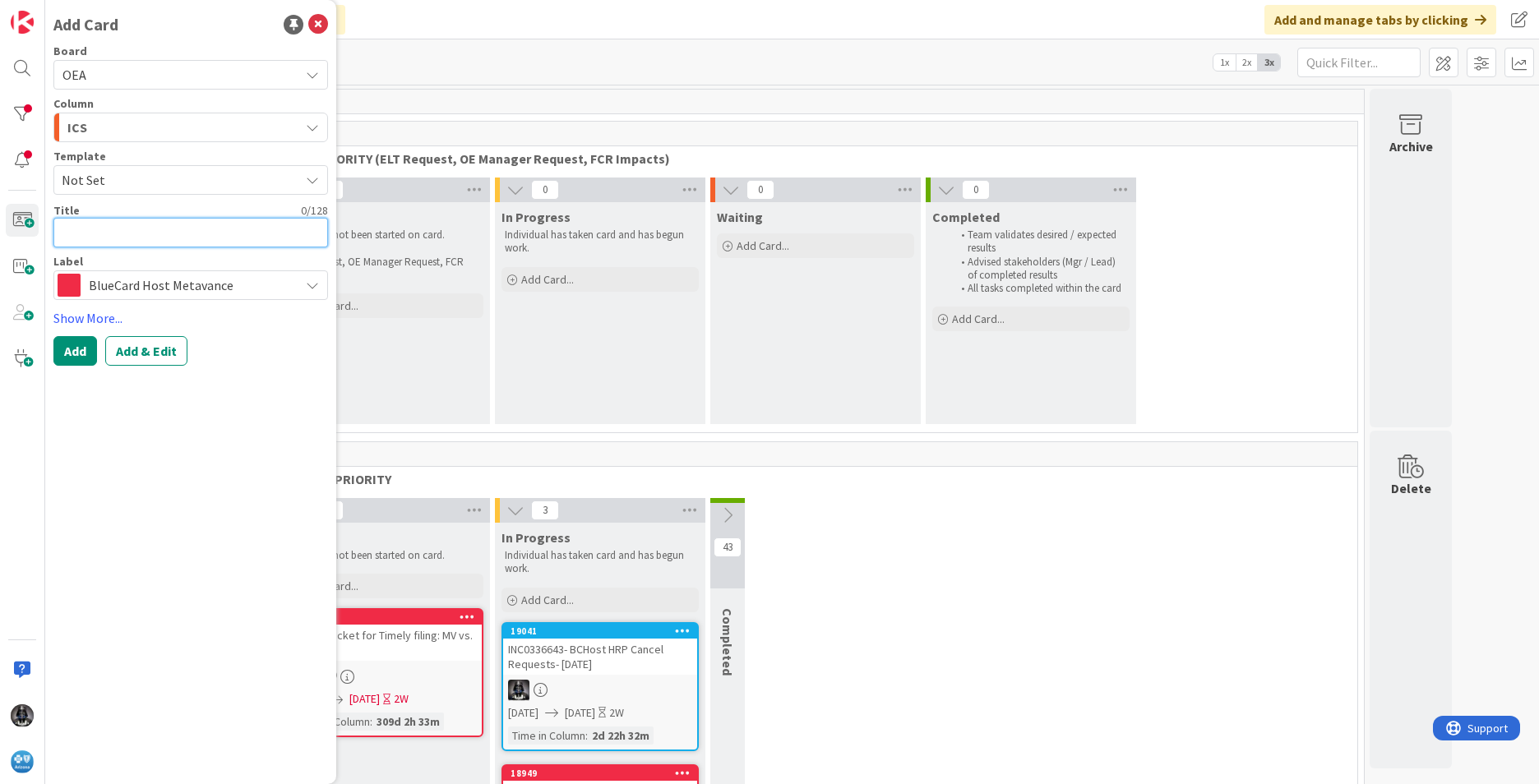
click at [107, 232] on textarea at bounding box center [191, 233] width 274 height 30
click at [94, 237] on textarea at bounding box center [191, 233] width 274 height 30
paste textarea "INC0339995"
type textarea "x"
type textarea "INC0339995"
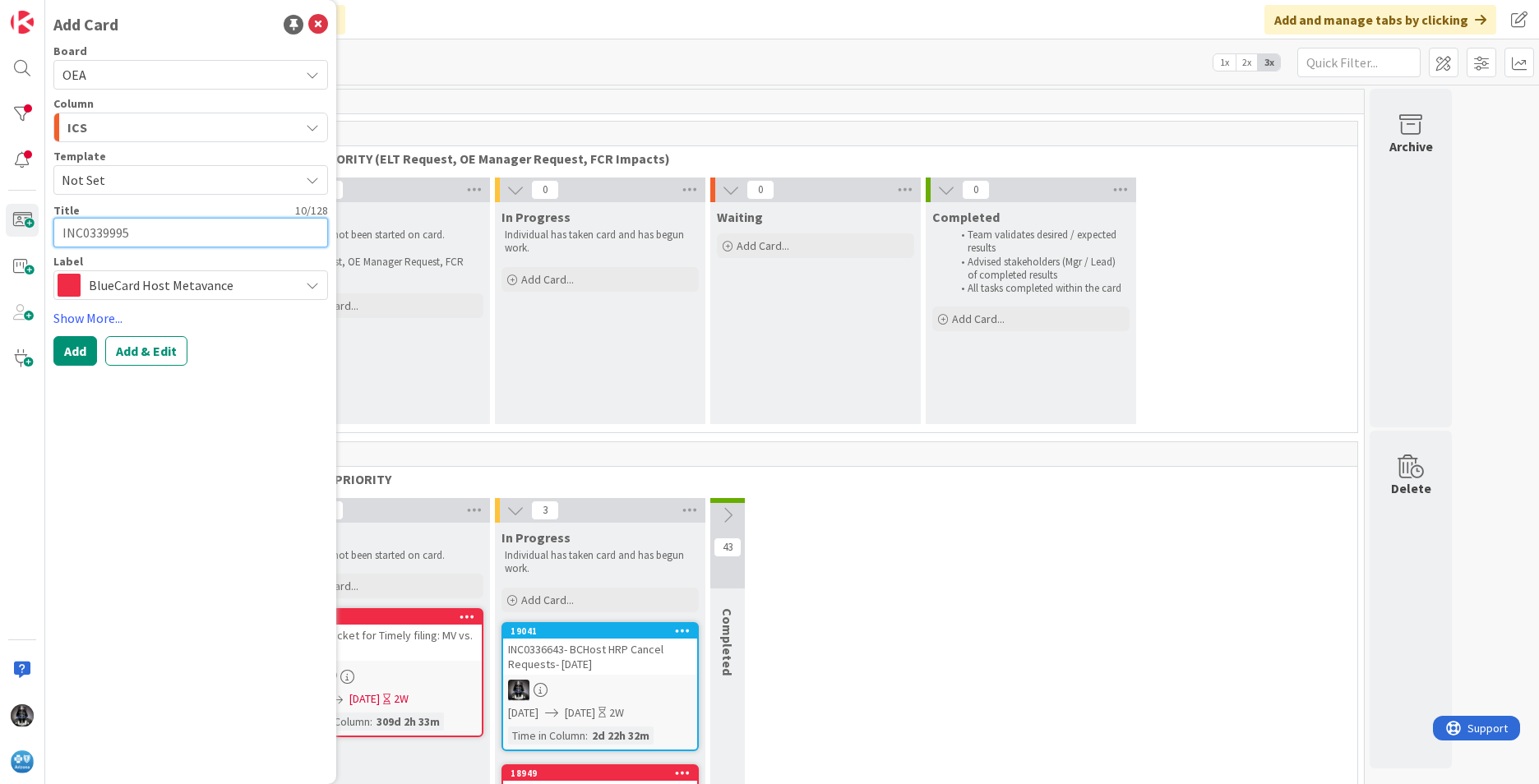
type textarea "x"
type textarea "INC0339995-"
type textarea "x"
type textarea "INC0339995-"
click at [163, 232] on textarea "INC0339995-" at bounding box center [191, 233] width 274 height 30
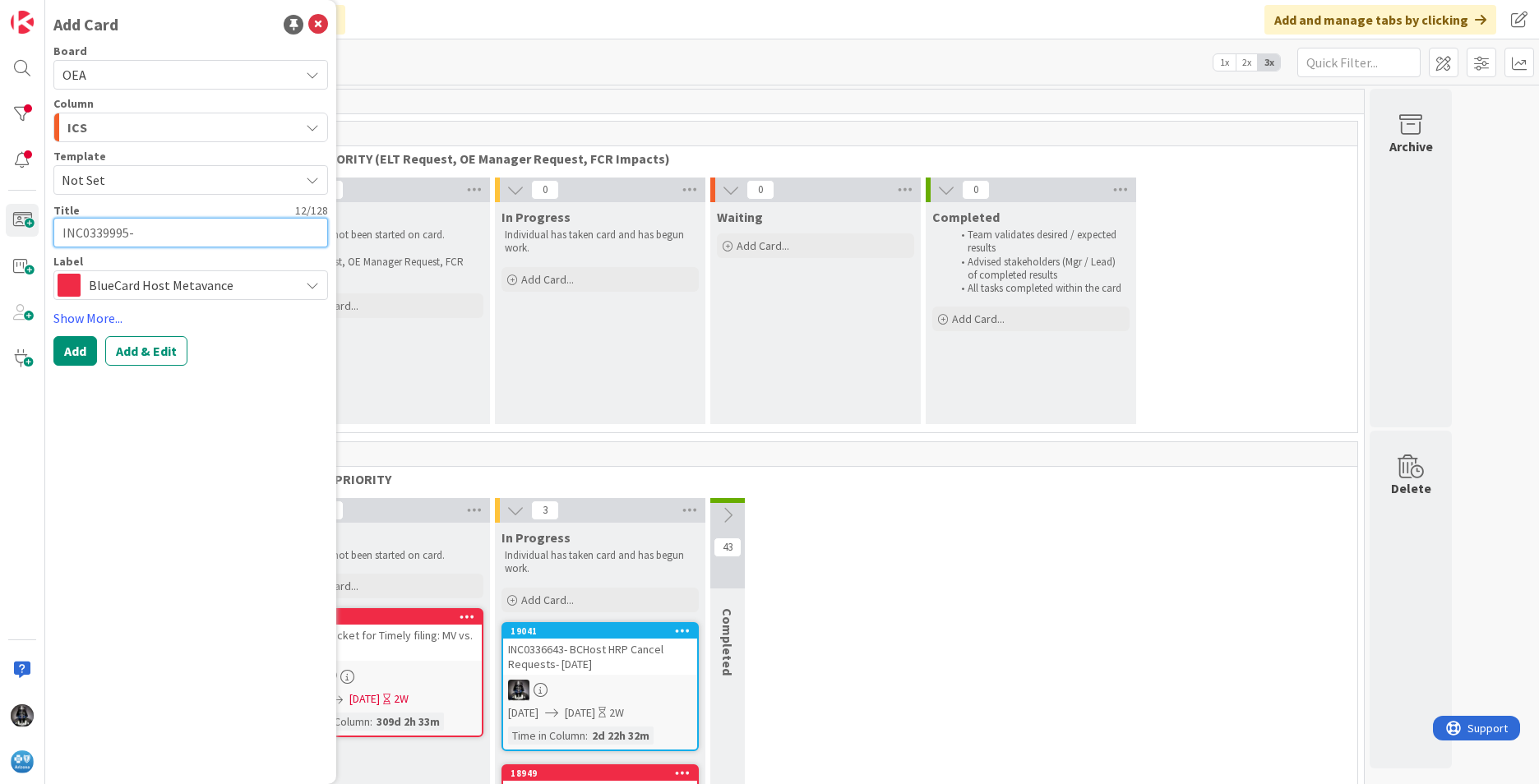
paste textarea "NPI [US_HEALTHCARE_NPI]- IHS provider processing as [US_STATE] to pay member in…"
type textarea "x"
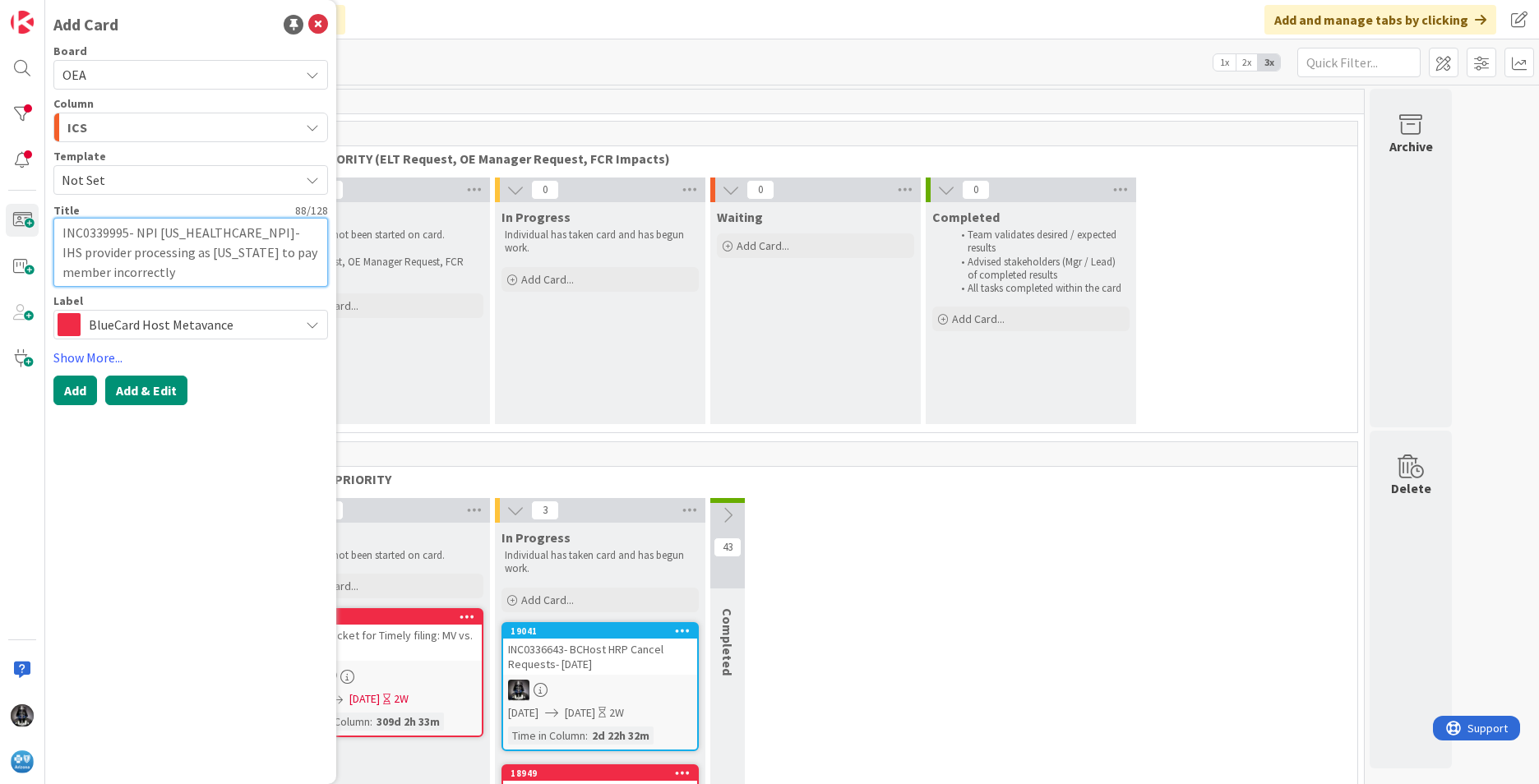
type textarea "INC0339995- NPI [US_HEALTHCARE_NPI]- IHS provider processing as [US_STATE] to p…"
click at [143, 393] on button "Add & Edit" at bounding box center [146, 391] width 82 height 30
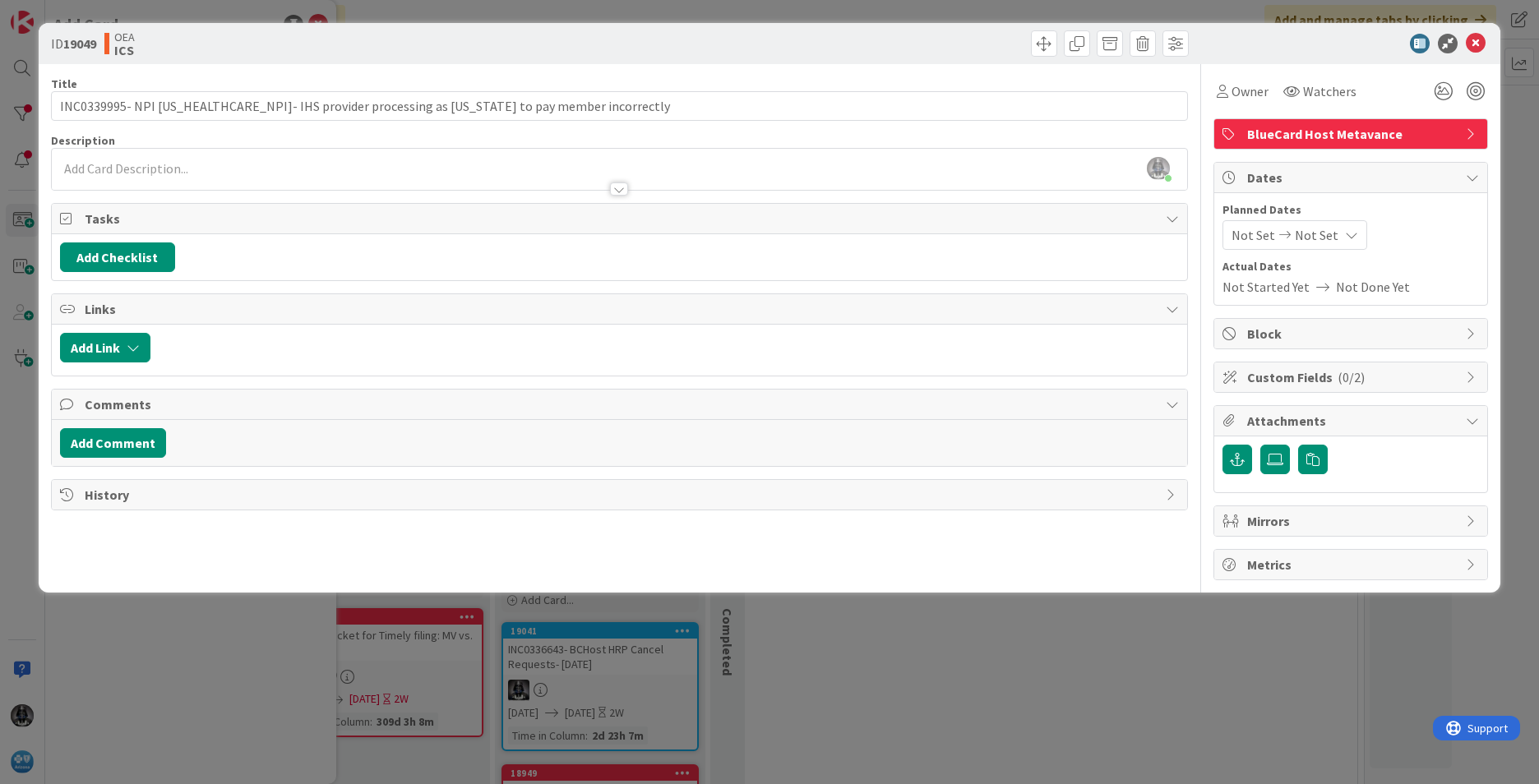
click at [75, 161] on div "[PERSON_NAME] just joined" at bounding box center [620, 169] width 1136 height 41
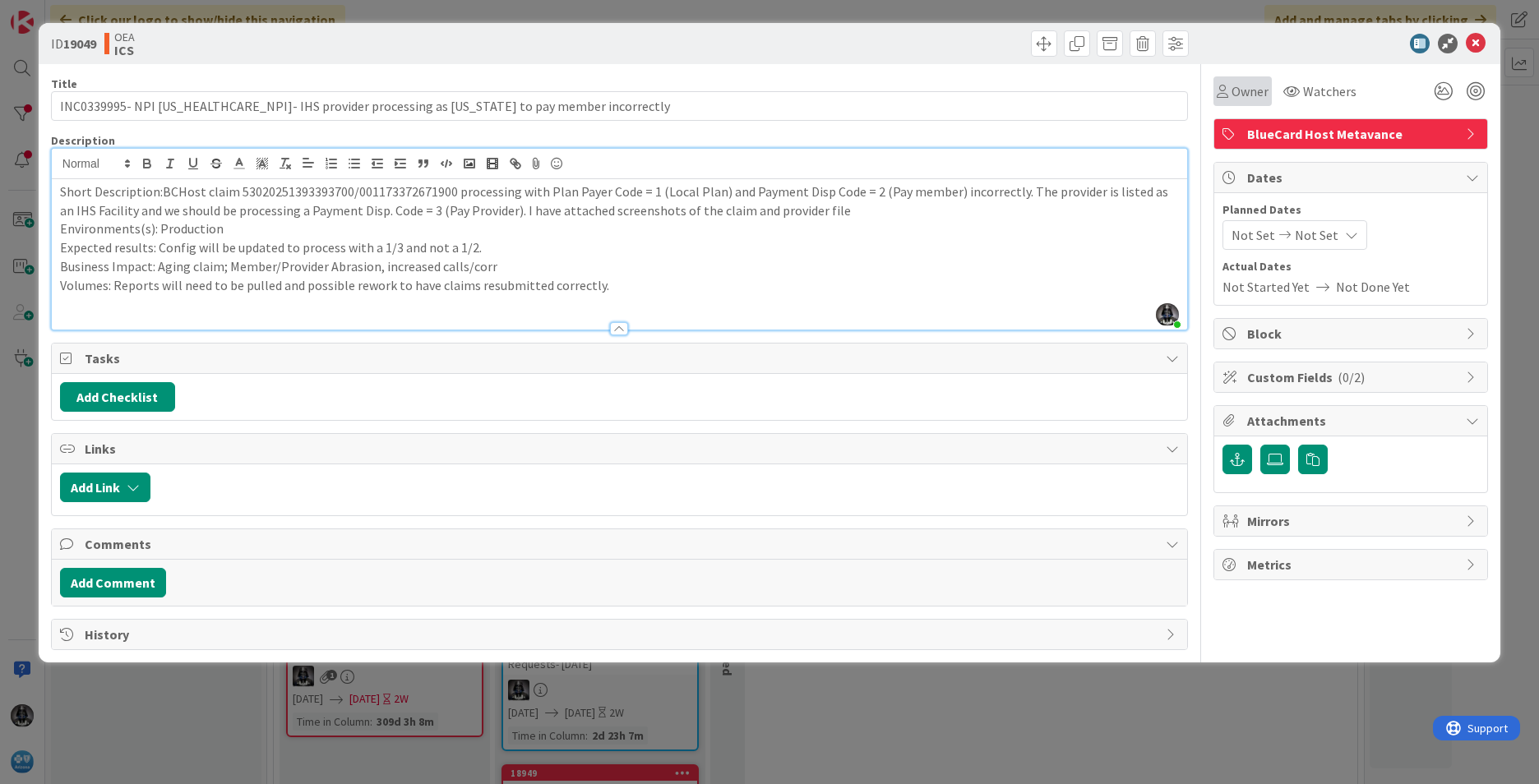
click at [1240, 92] on span "Owner" at bounding box center [1250, 92] width 37 height 20
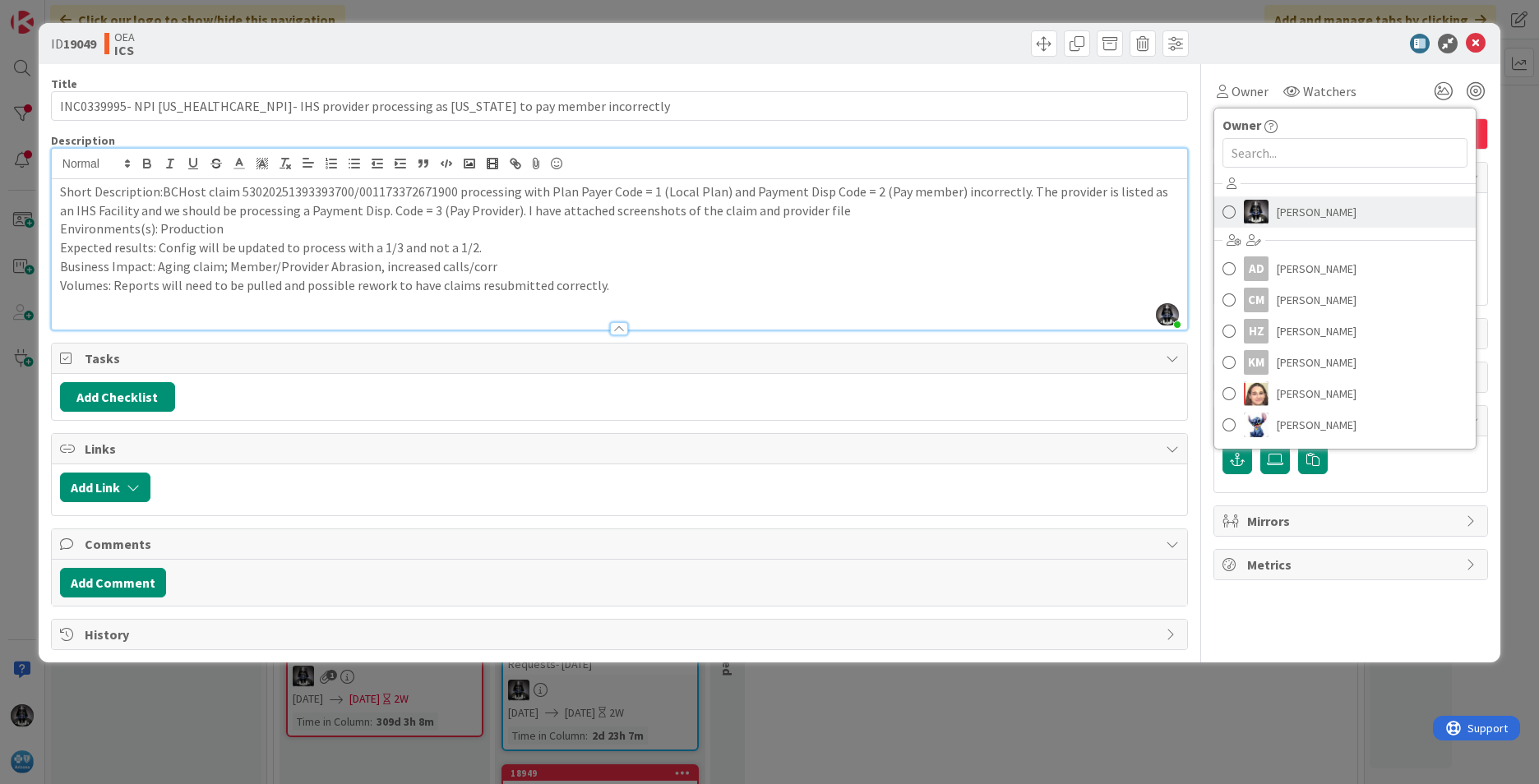
click at [1302, 208] on span "[PERSON_NAME]" at bounding box center [1316, 212] width 80 height 25
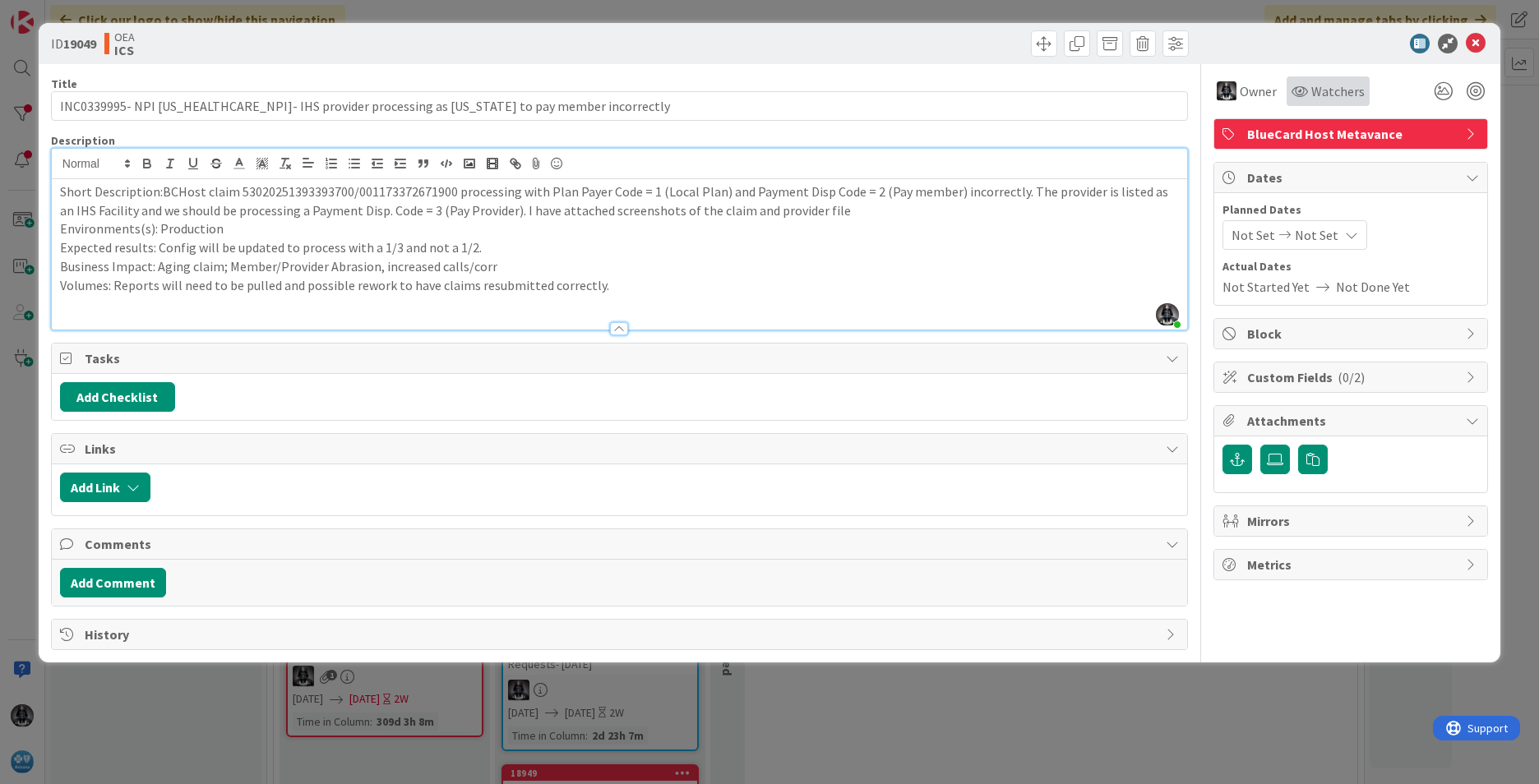
click at [1329, 89] on span "Watchers" at bounding box center [1337, 92] width 54 height 20
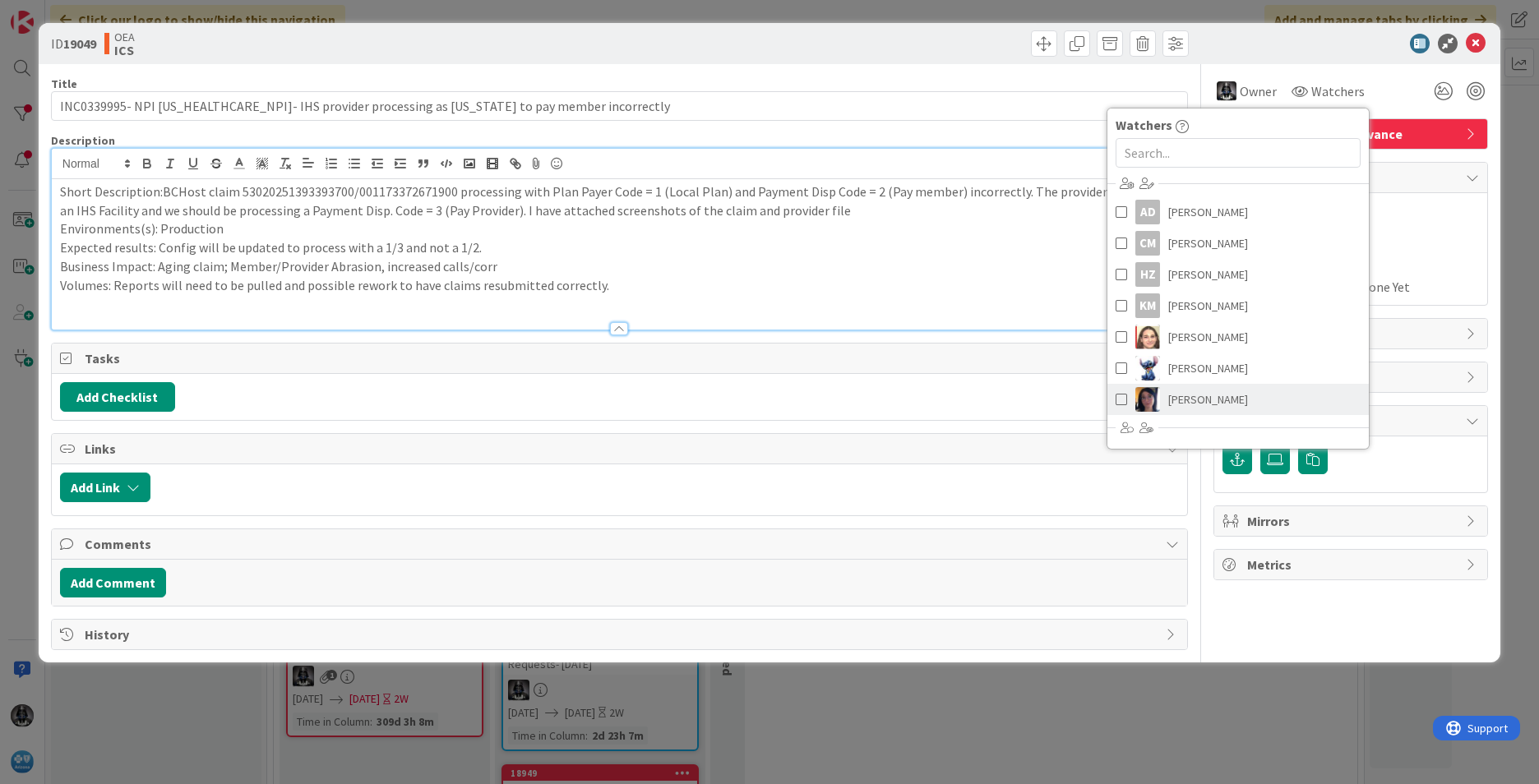
click at [1181, 394] on span "[PERSON_NAME]" at bounding box center [1208, 399] width 80 height 25
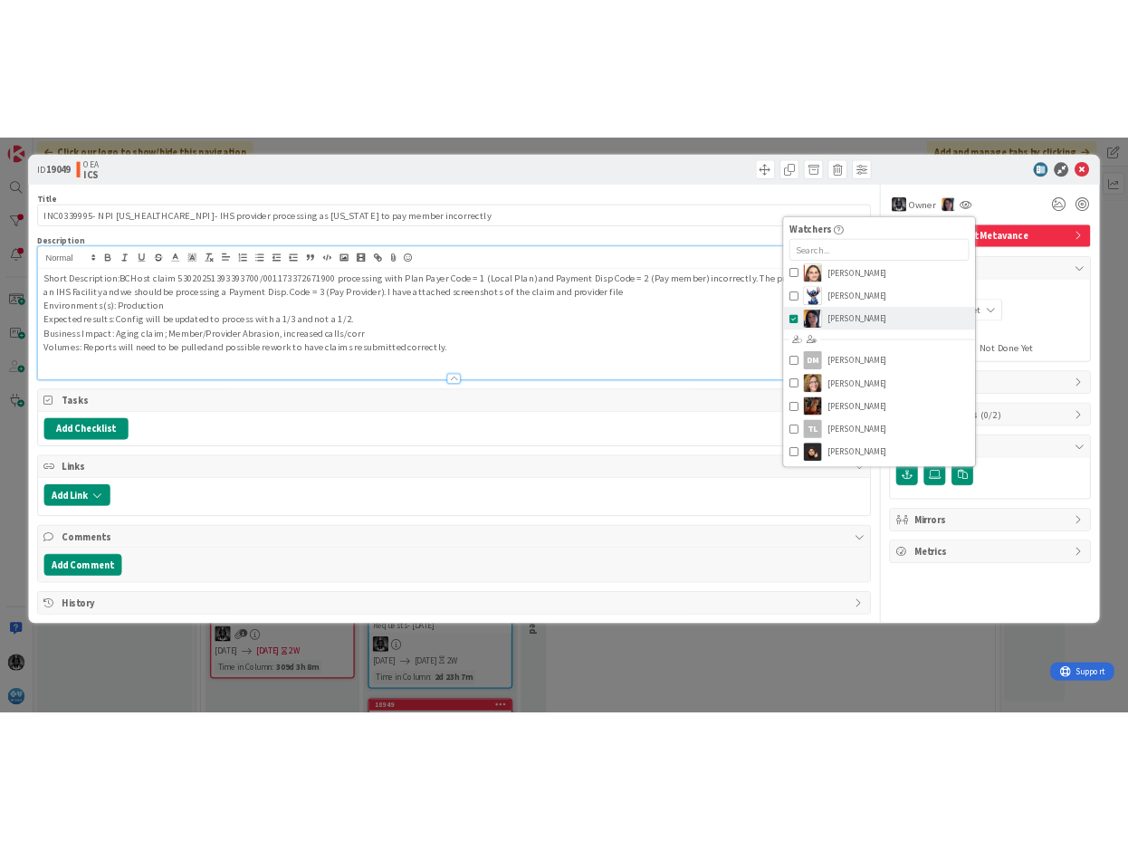
scroll to position [205, 0]
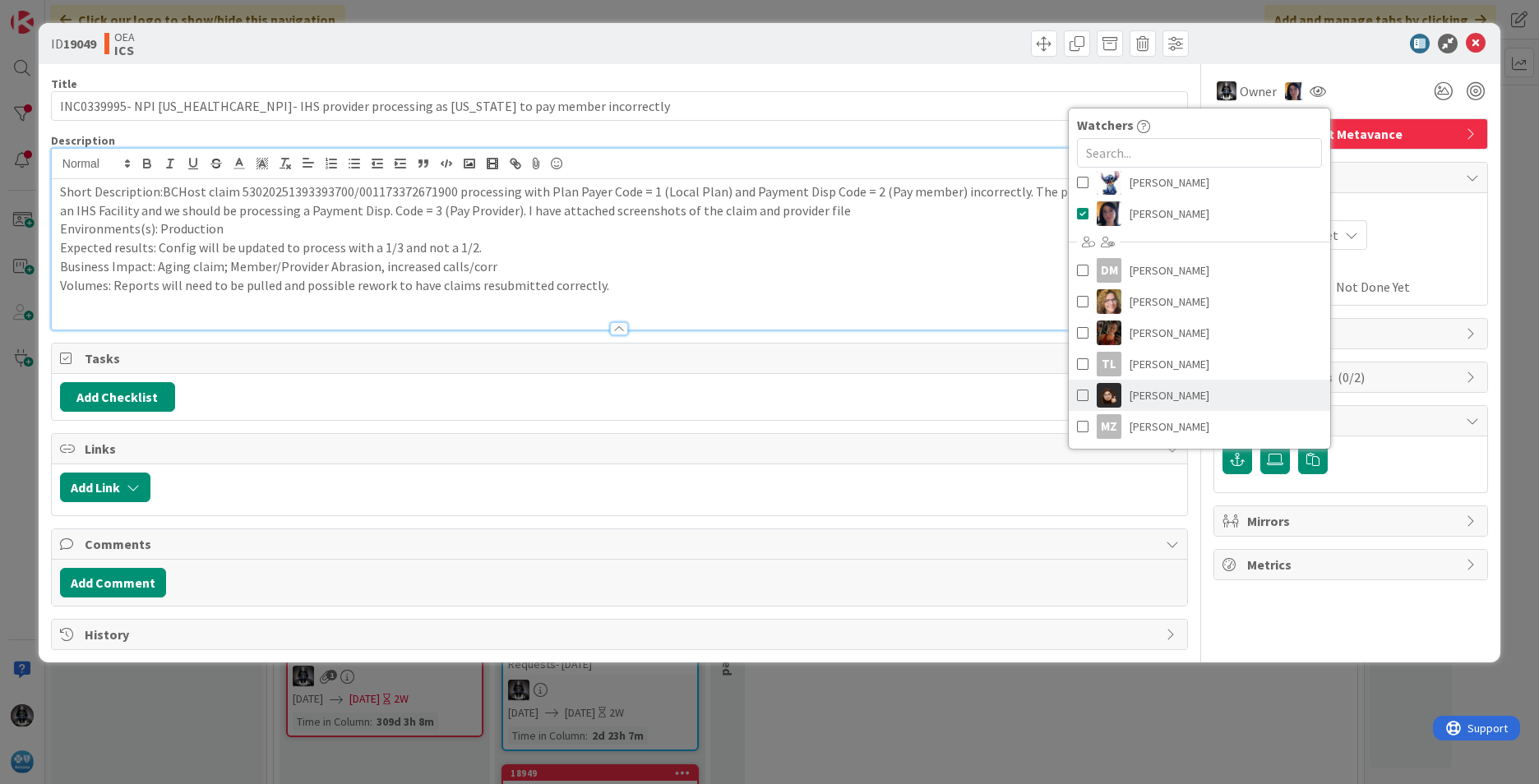
click at [1164, 393] on span "[PERSON_NAME]" at bounding box center [1169, 395] width 80 height 25
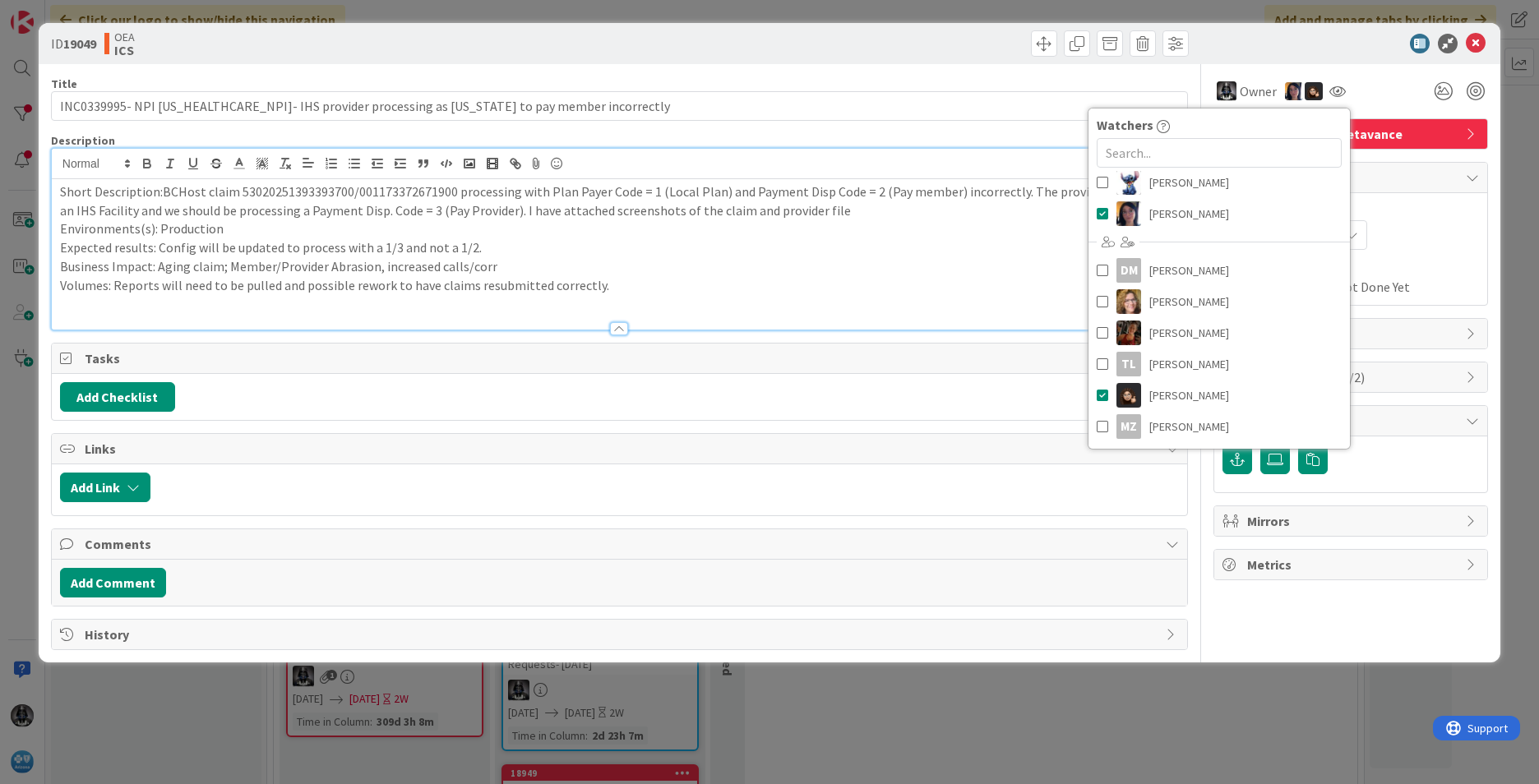
click at [1425, 248] on div "Not Set Not Set" at bounding box center [1351, 235] width 256 height 30
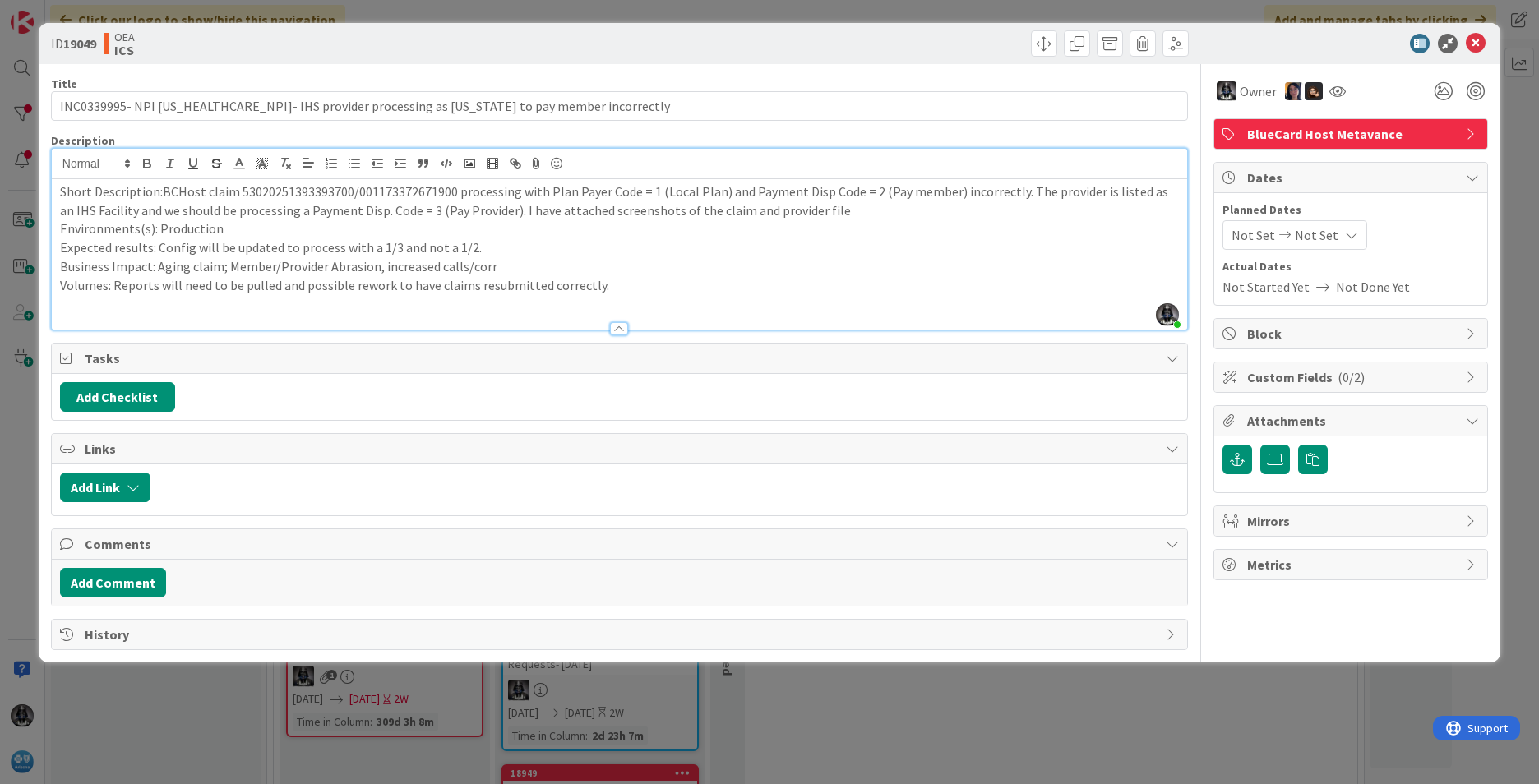
click at [1246, 238] on span "Not Set" at bounding box center [1254, 235] width 44 height 20
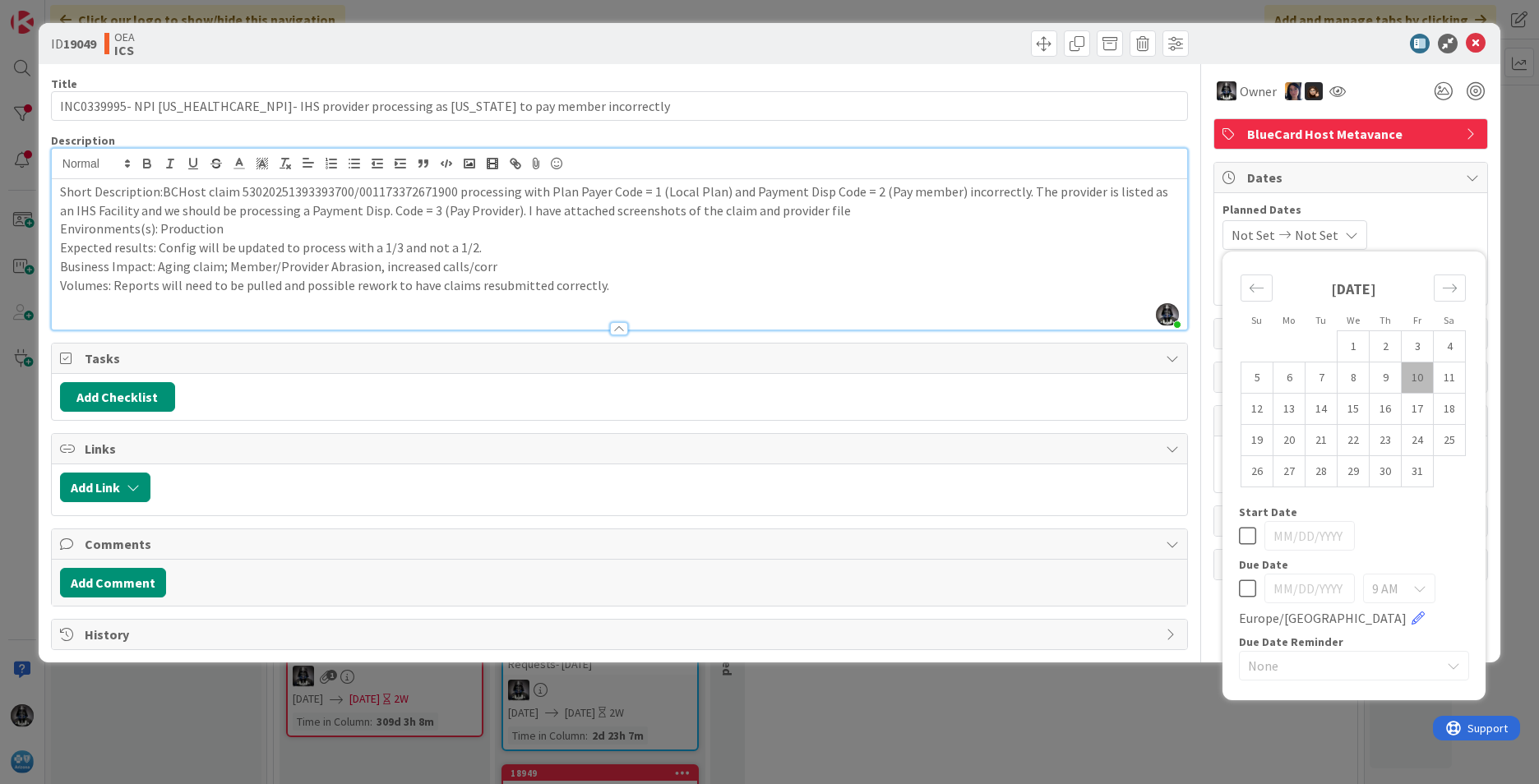
click at [1424, 373] on td "10" at bounding box center [1417, 378] width 32 height 31
type input "[DATE]"
click at [1421, 408] on td "17" at bounding box center [1417, 409] width 32 height 31
type input "[DATE]"
click at [1085, 402] on div "Add Checklist" at bounding box center [620, 397] width 1119 height 30
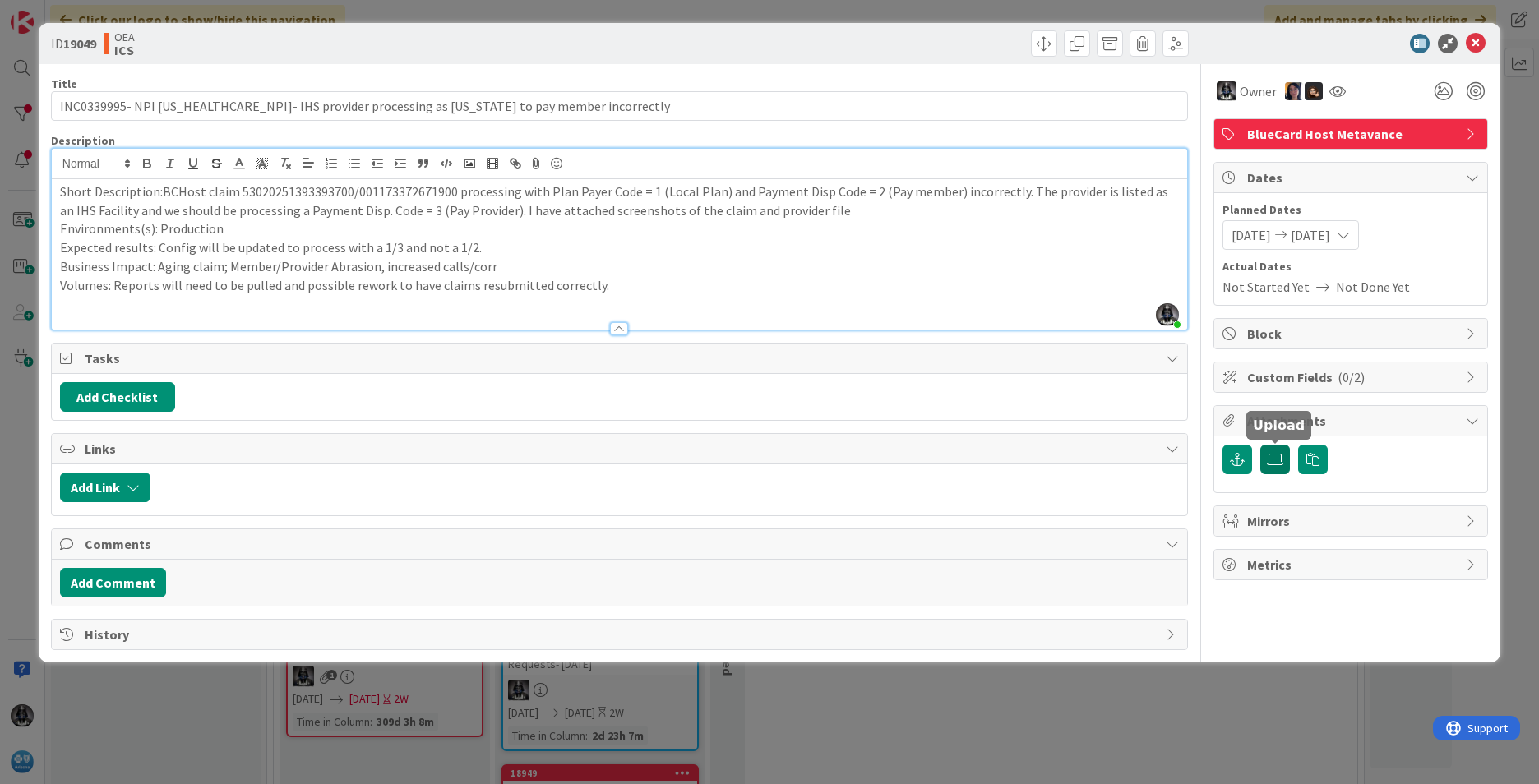
click at [1271, 455] on icon at bounding box center [1275, 460] width 16 height 13
click at [1260, 445] on input "file" at bounding box center [1260, 445] width 0 height 0
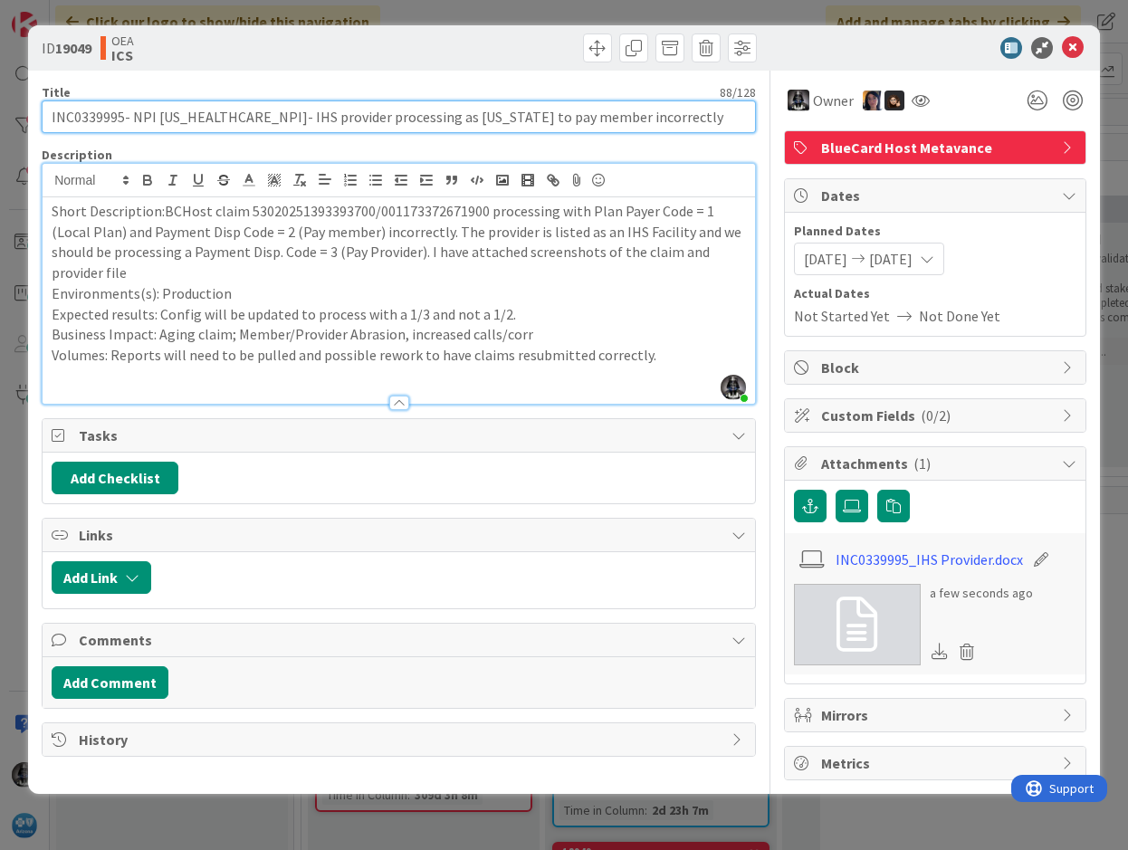
click at [86, 114] on input "INC0339995- NPI [US_HEALTHCARE_NPI]- IHS provider processing as [US_STATE] to p…" at bounding box center [399, 116] width 714 height 33
drag, startPoint x: 130, startPoint y: 116, endPoint x: 618, endPoint y: 146, distance: 488.7
click at [618, 146] on div "Title 88 / 128 INC0339995- NPI [US_HEALTHCARE_NPI]- IHS provider processing as …" at bounding box center [399, 425] width 714 height 709
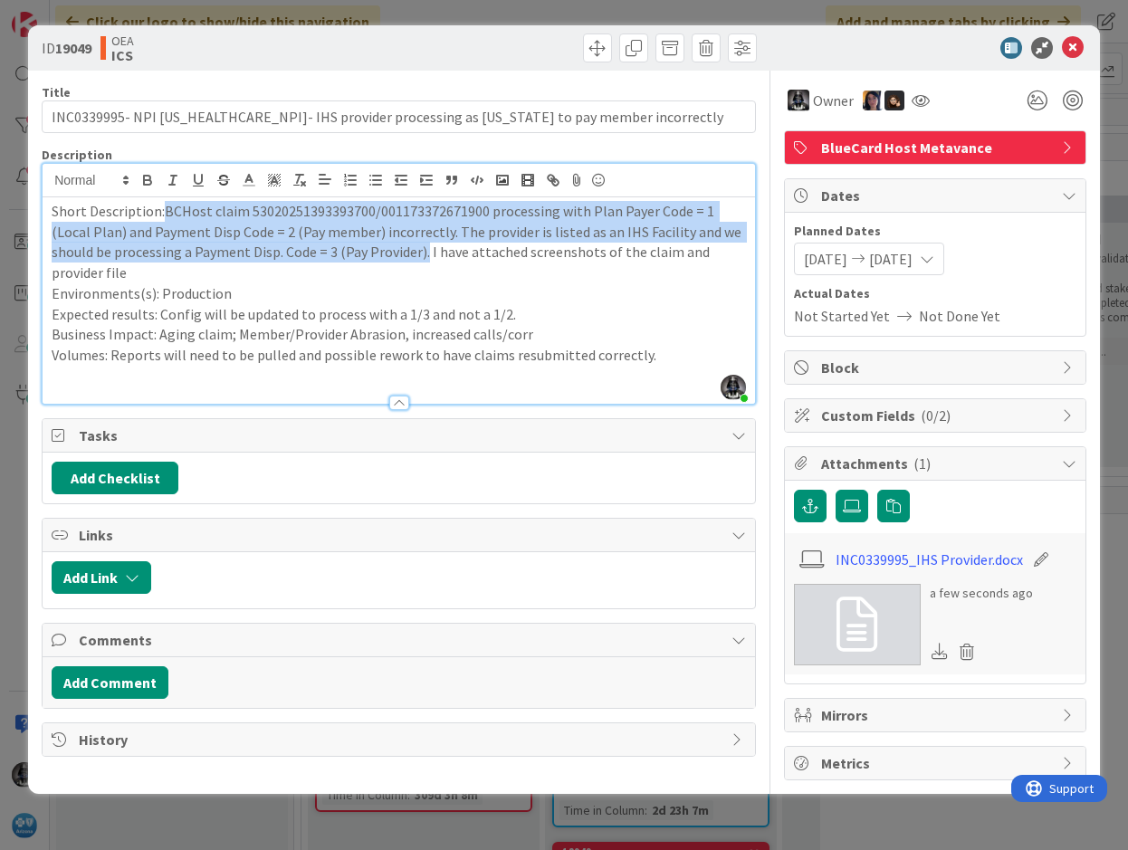
drag, startPoint x: 161, startPoint y: 213, endPoint x: 380, endPoint y: 252, distance: 222.6
click at [380, 252] on p "Short Description:BCHost claim 53020251393393700/001173372671900 processing wit…" at bounding box center [399, 242] width 694 height 82
copy p "BCHost claim 53020251393393700/001173372671900 processing with Plan Payer Code …"
